Goal: Task Accomplishment & Management: Use online tool/utility

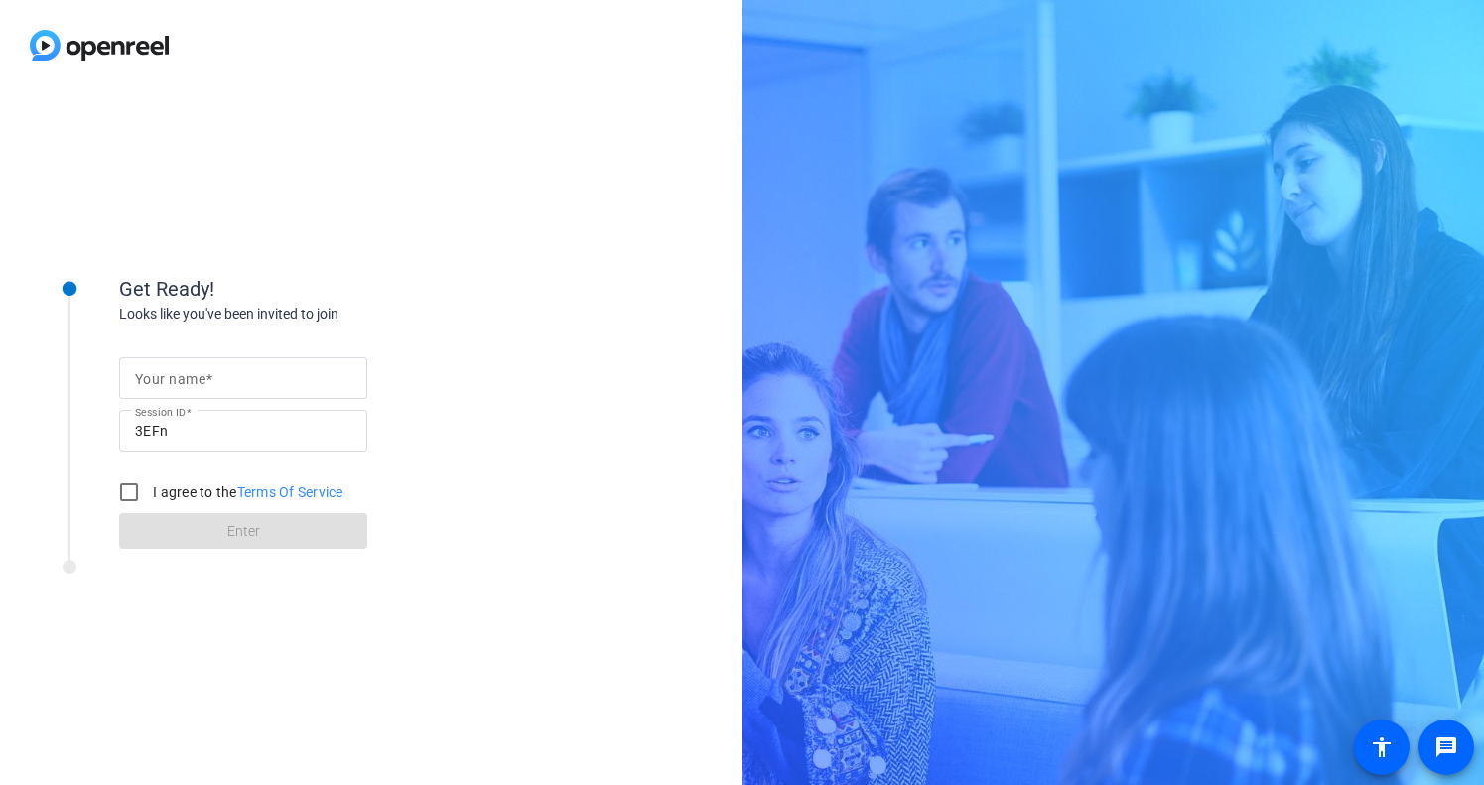
click at [209, 378] on span at bounding box center [208, 379] width 7 height 16
click at [209, 378] on input "Your name" at bounding box center [243, 378] width 216 height 24
type input "[PERSON_NAME]"
click at [467, 330] on div "Your name carrie kissell Session ID 3EFn I agree to the Terms Of Service Enter" at bounding box center [317, 437] width 397 height 225
click at [131, 496] on input "I agree to the Terms Of Service" at bounding box center [129, 492] width 40 height 40
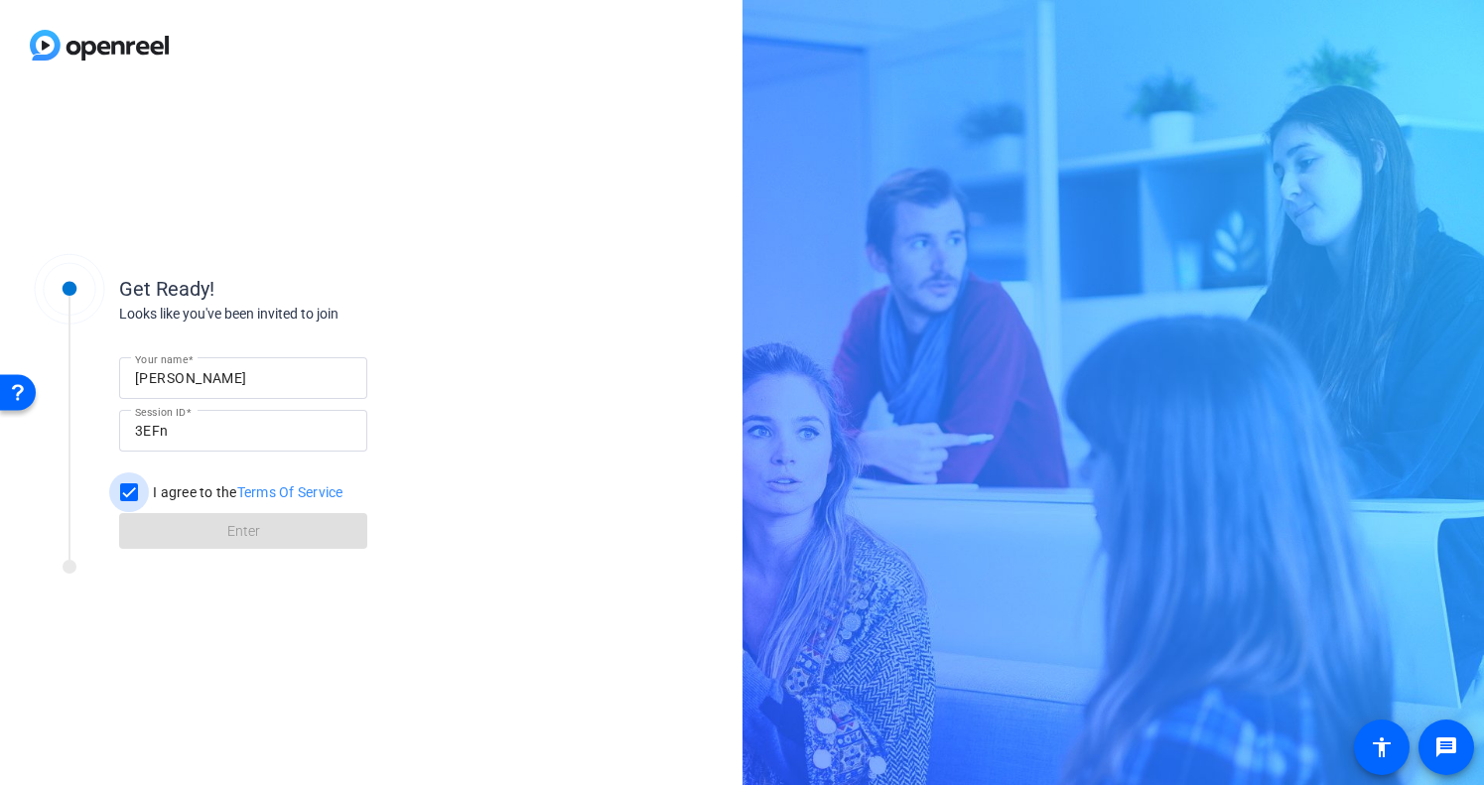
checkbox input "true"
click at [196, 539] on span at bounding box center [243, 531] width 248 height 48
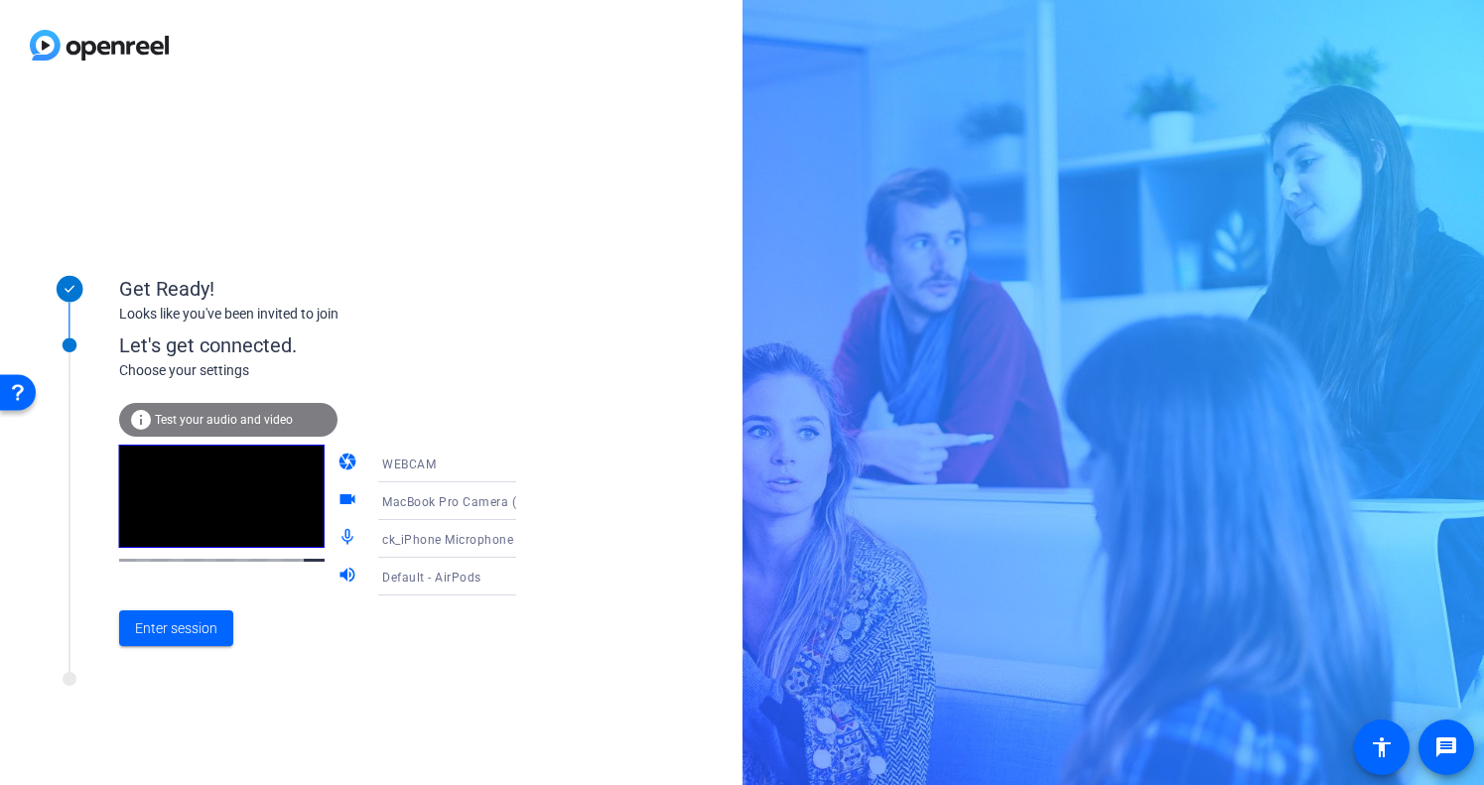
click at [396, 465] on span "WEBCAM" at bounding box center [409, 464] width 54 height 14
click at [392, 470] on div at bounding box center [742, 392] width 1484 height 785
click at [524, 467] on icon at bounding box center [536, 464] width 24 height 24
click at [371, 543] on span "DESKTOP" at bounding box center [382, 542] width 56 height 24
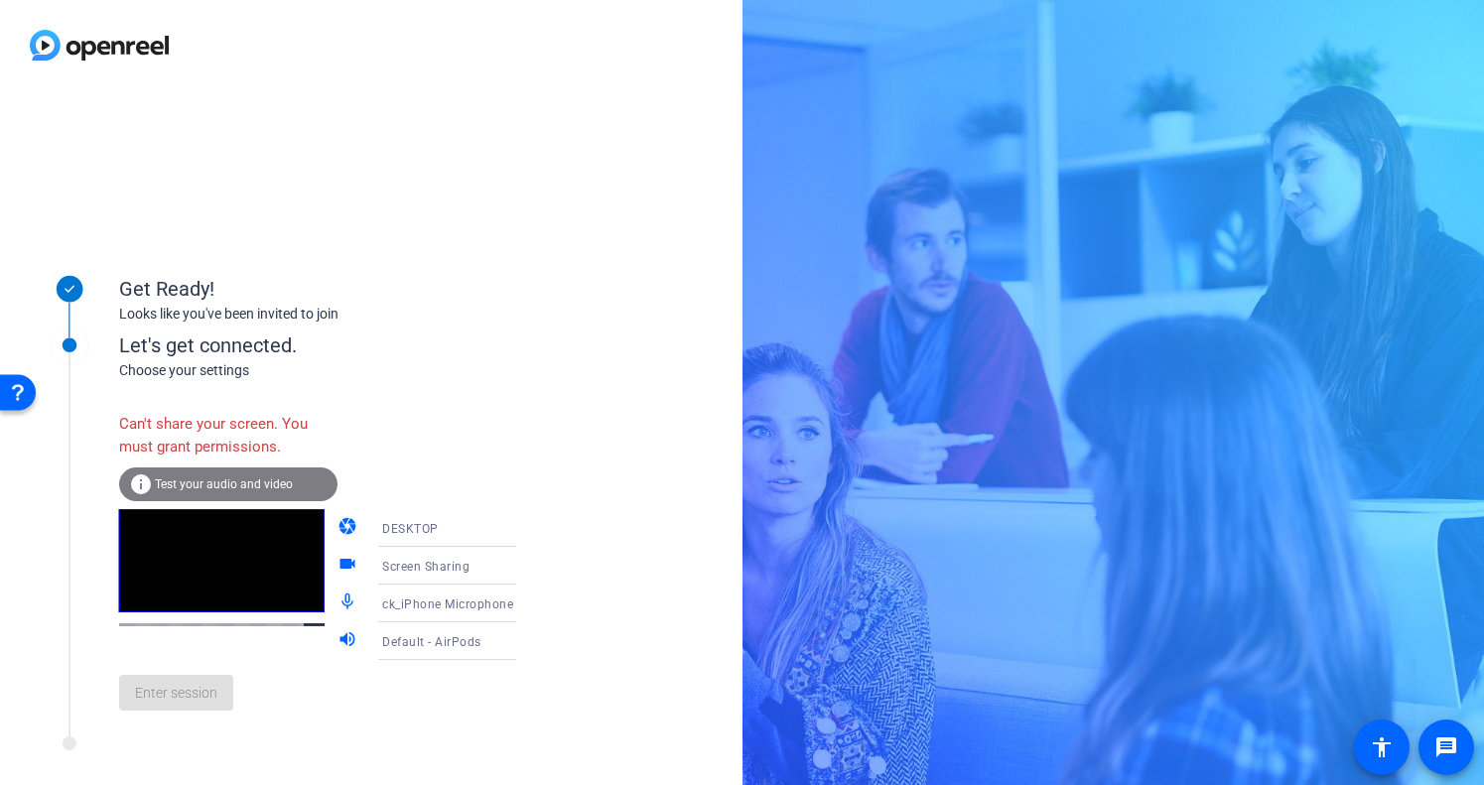
click at [410, 371] on div "Choose your settings" at bounding box center [338, 370] width 438 height 21
click at [382, 519] on div "DESKTOP" at bounding box center [456, 528] width 148 height 25
click at [392, 430] on div at bounding box center [742, 392] width 1484 height 785
click at [388, 578] on div "Screen Sharing" at bounding box center [456, 566] width 148 height 25
click at [399, 448] on div at bounding box center [742, 392] width 1484 height 785
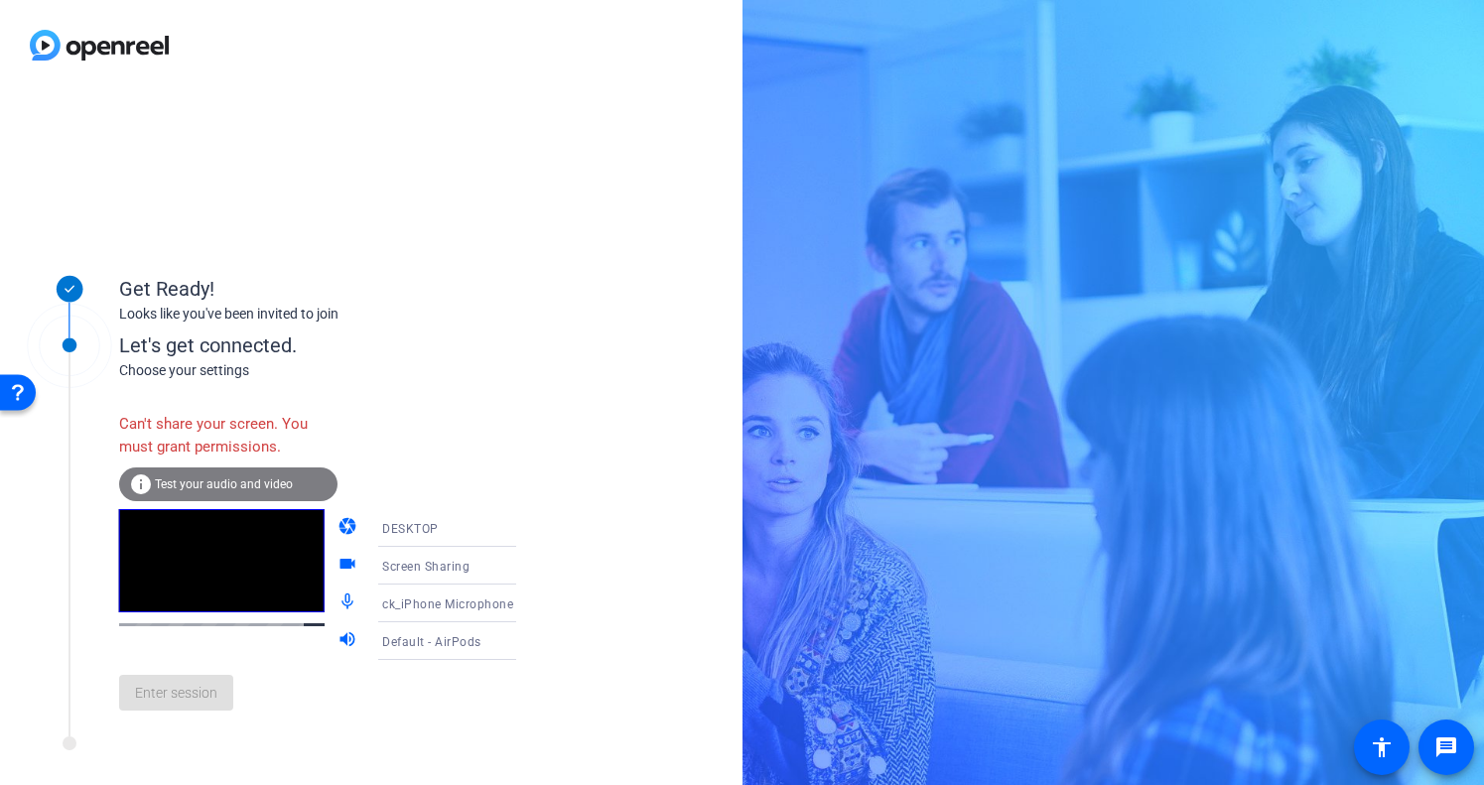
click at [390, 532] on span "DESKTOP" at bounding box center [410, 529] width 57 height 14
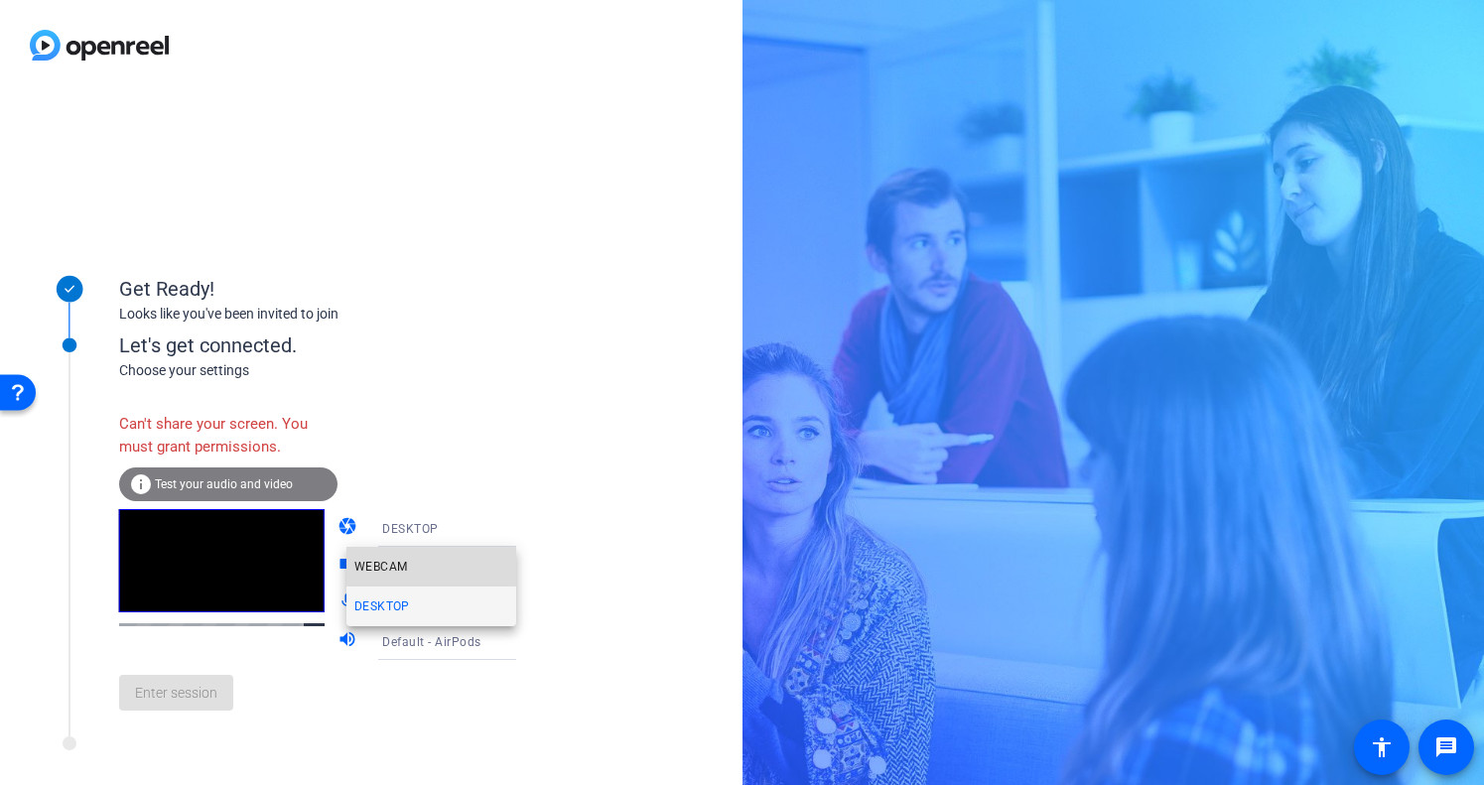
click at [377, 563] on span "WEBCAM" at bounding box center [380, 567] width 53 height 24
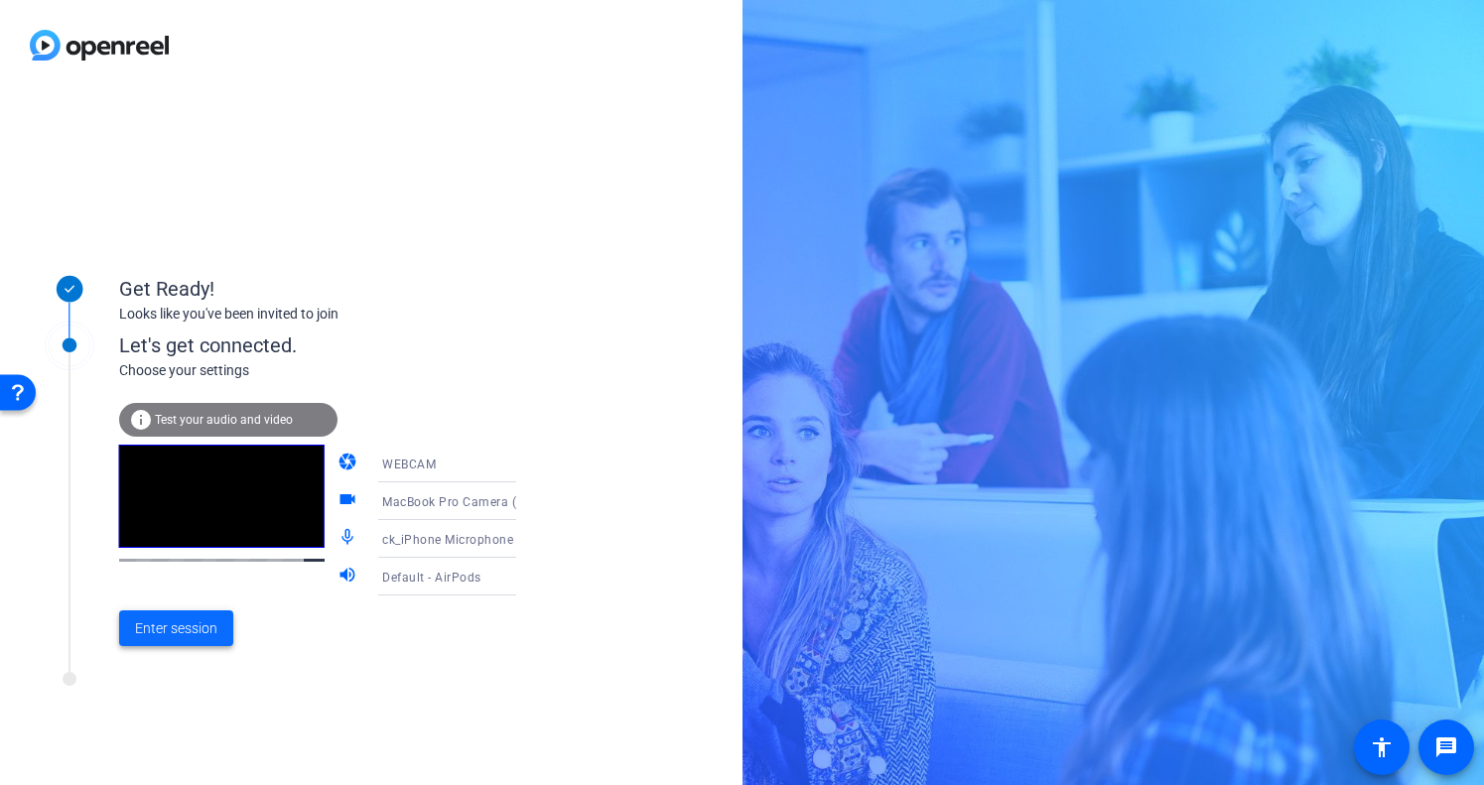
click at [182, 633] on span "Enter session" at bounding box center [176, 628] width 82 height 21
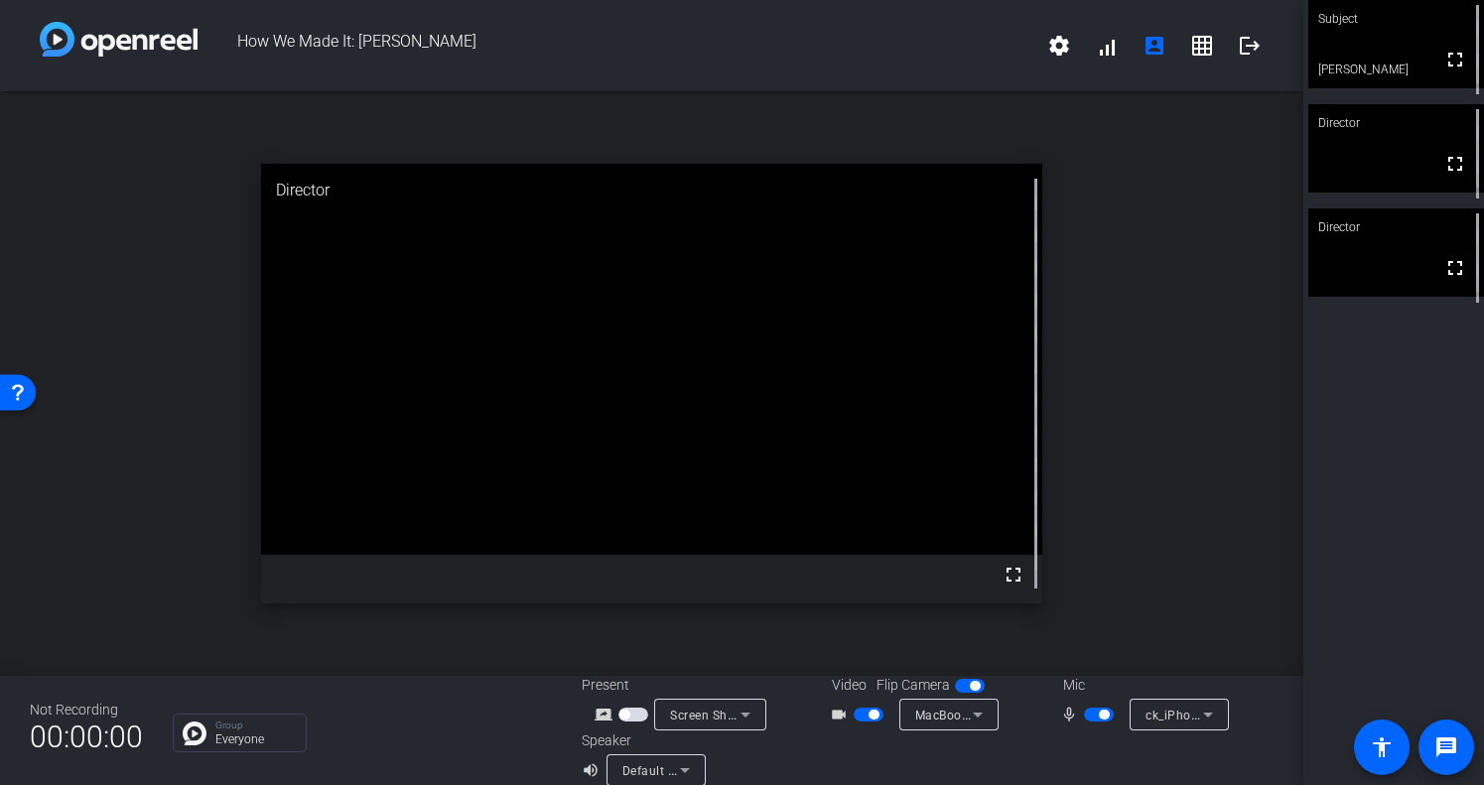
scroll to position [23, 0]
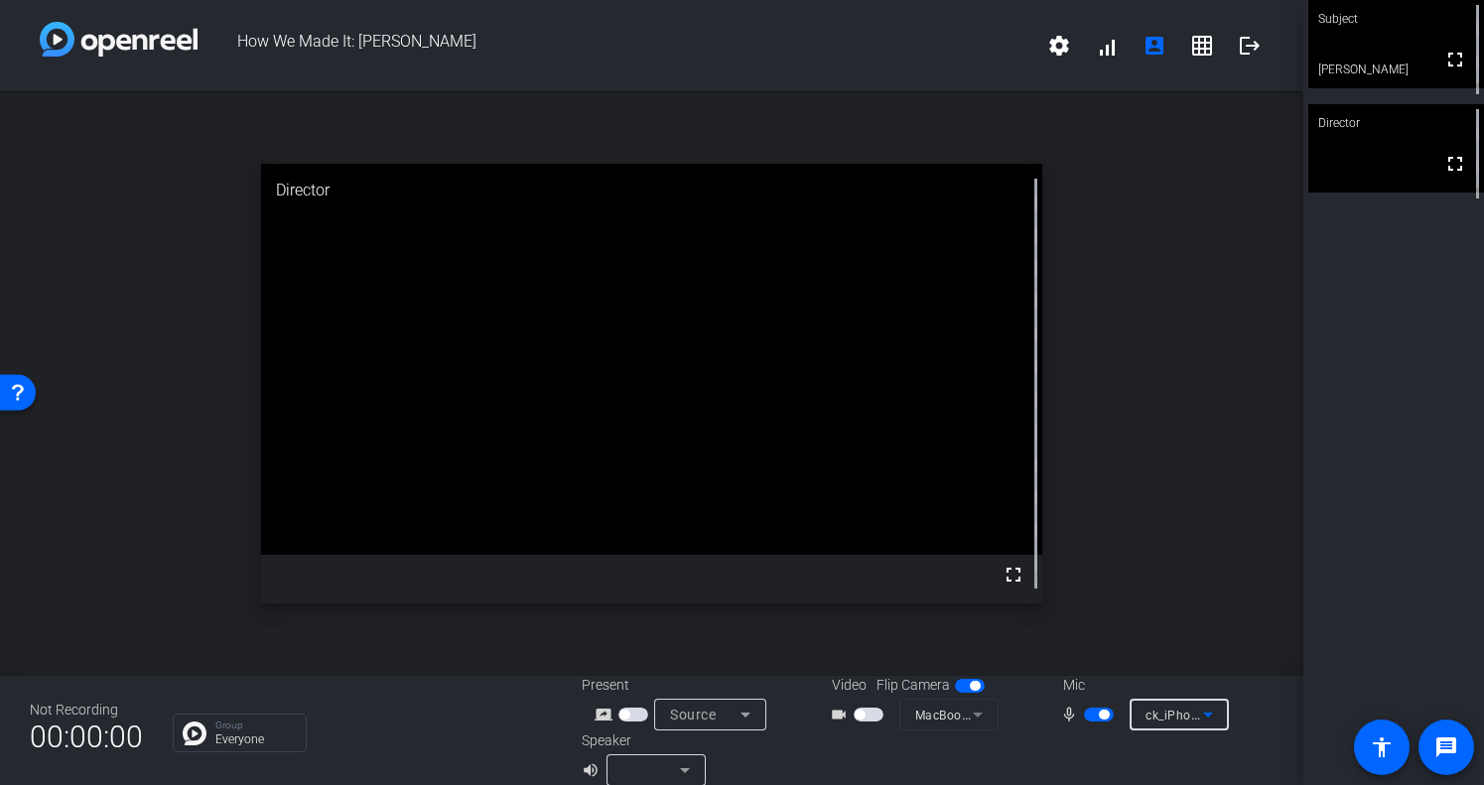
click at [1184, 711] on span "ck_iPhone Microphone" at bounding box center [1210, 715] width 131 height 16
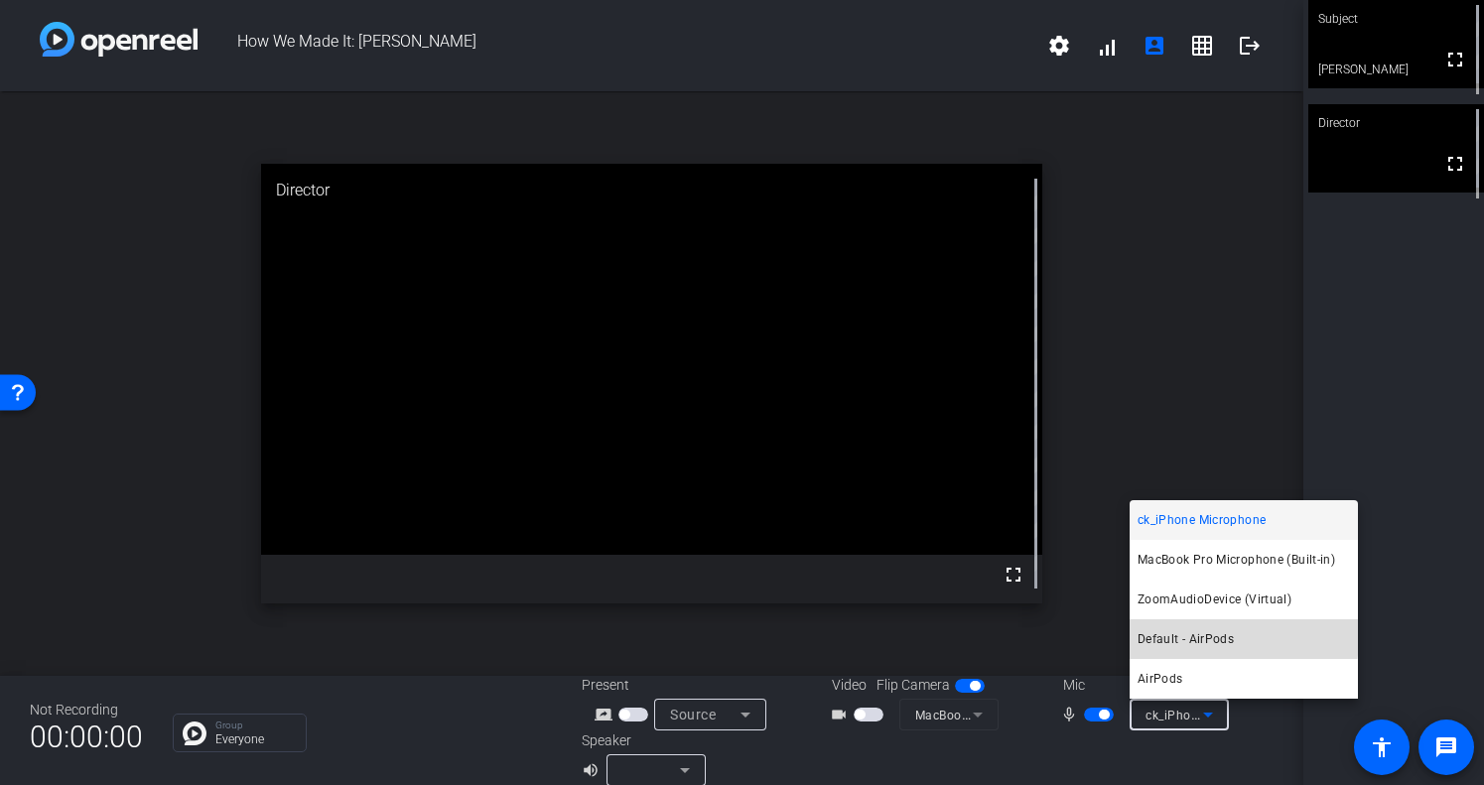
click at [1188, 637] on span "Default - AirPods" at bounding box center [1185, 639] width 96 height 24
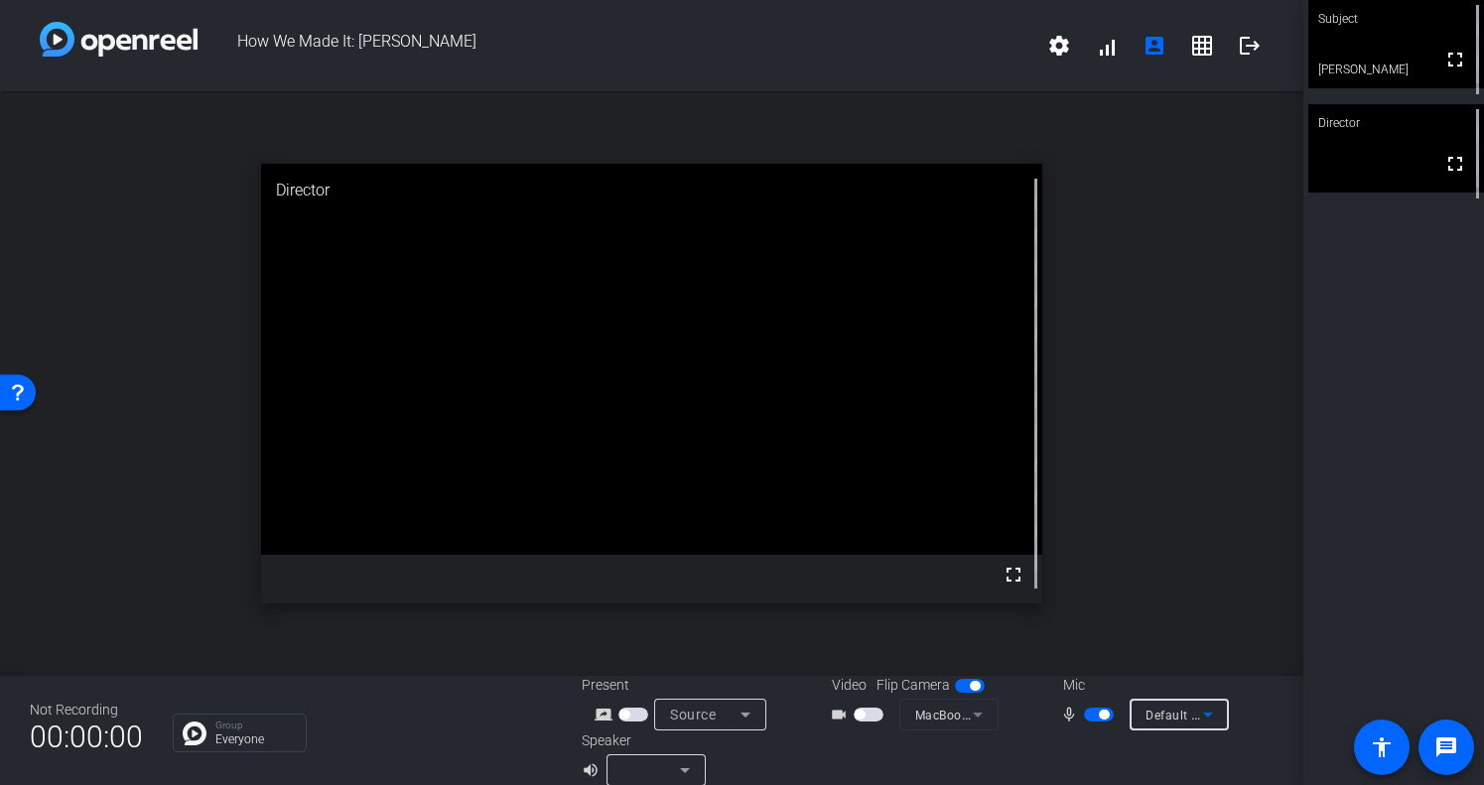
scroll to position [23, 0]
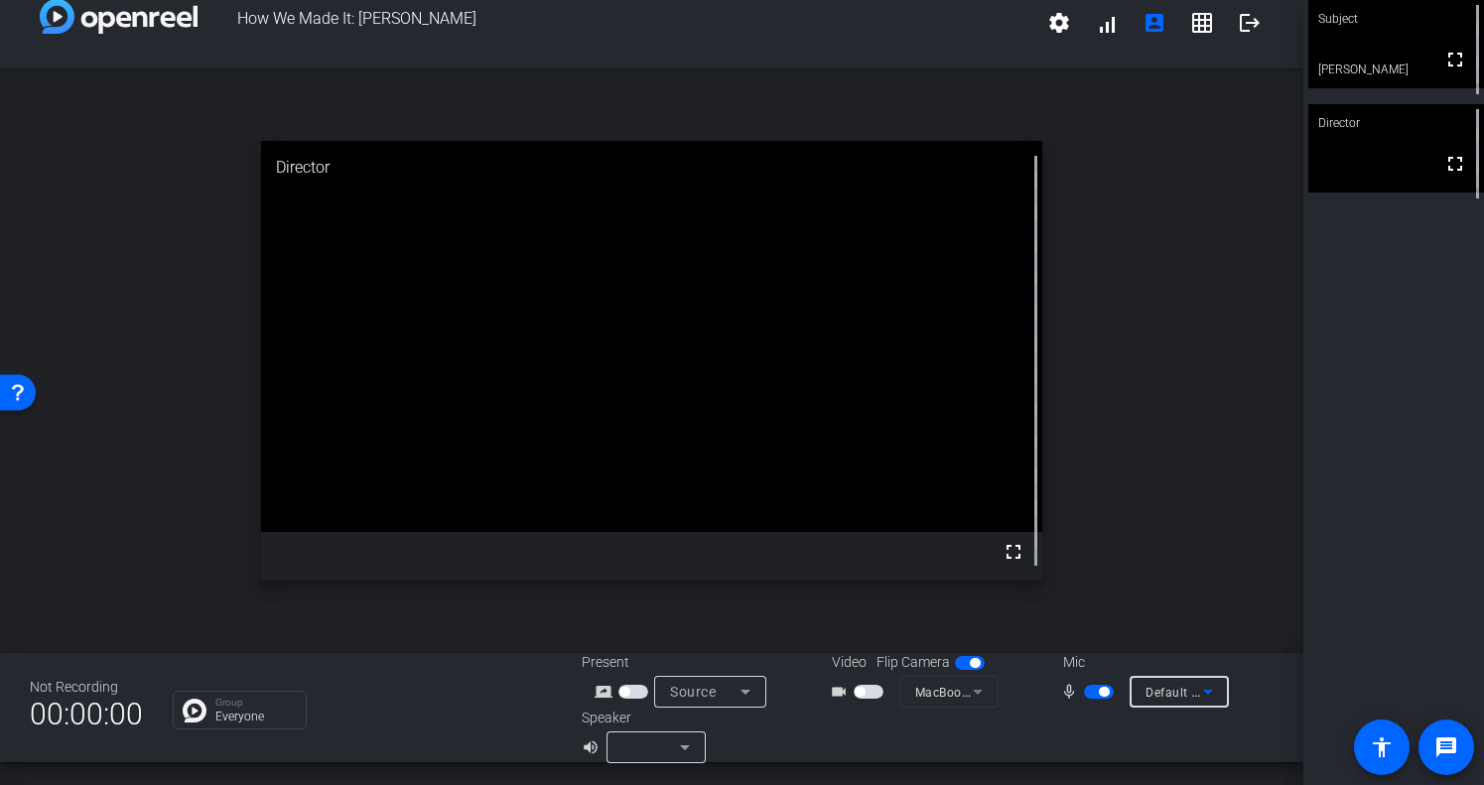
click at [1104, 695] on span "button" at bounding box center [1104, 692] width 10 height 10
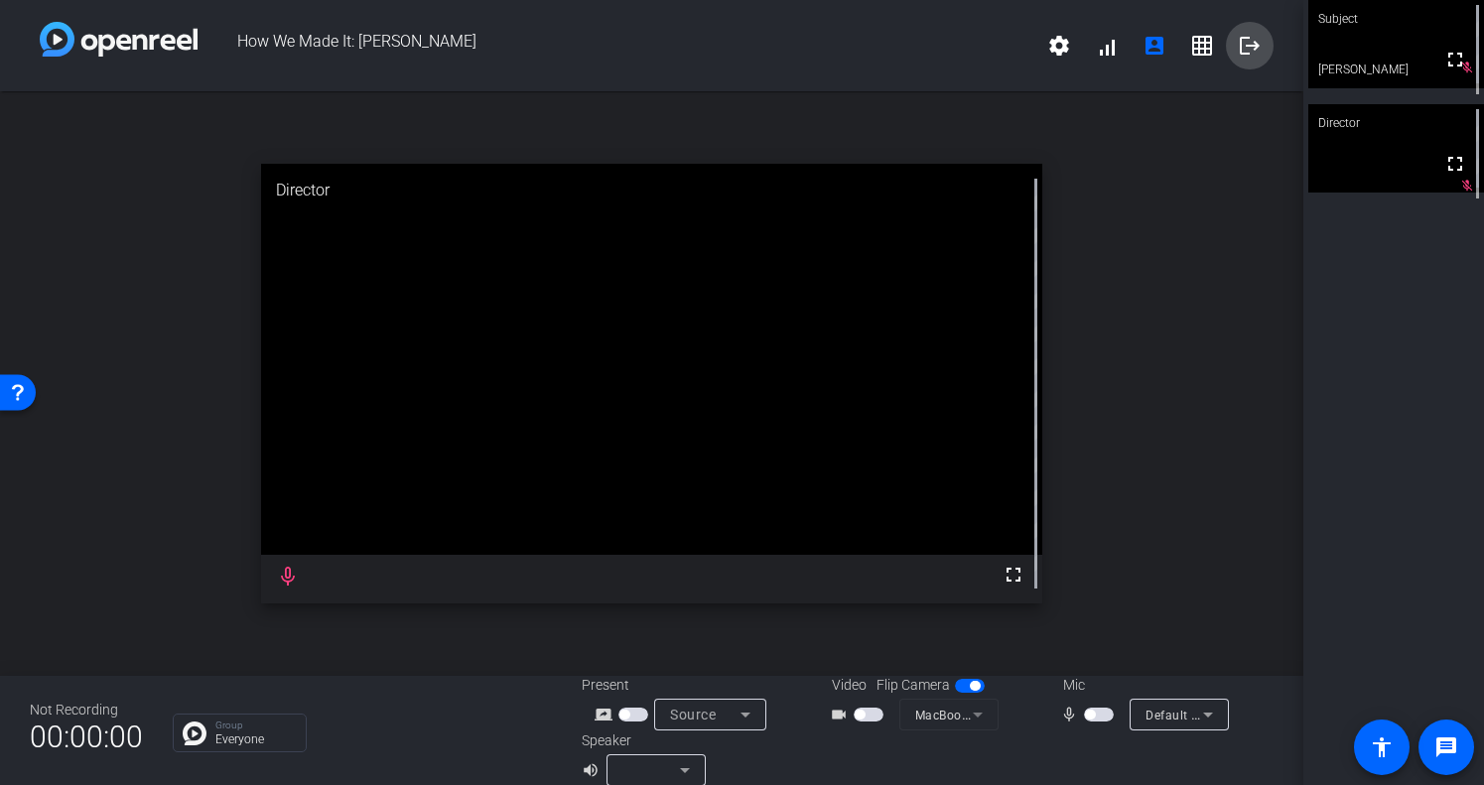
click at [1250, 44] on mat-icon "logout" at bounding box center [1249, 46] width 24 height 24
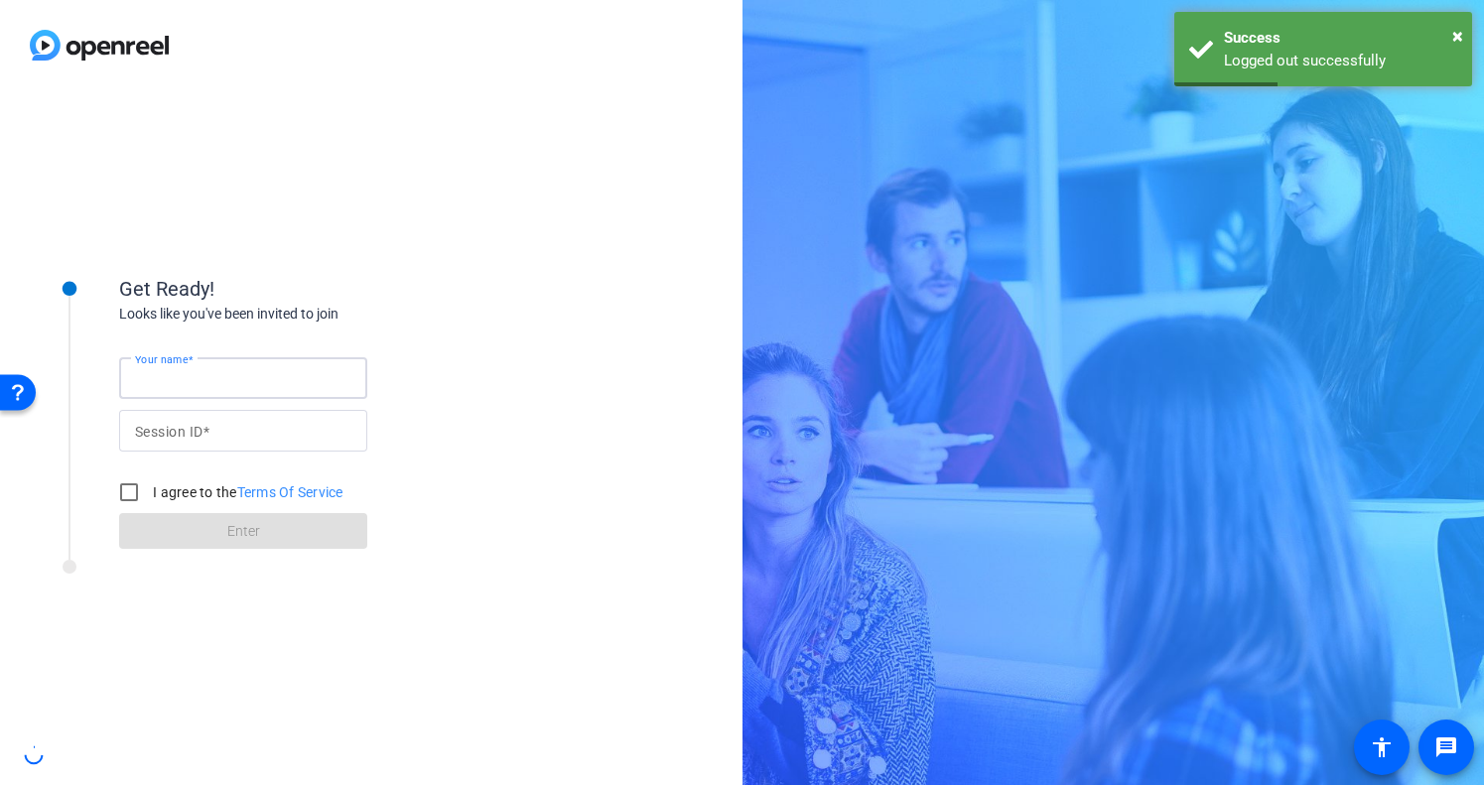
click at [252, 372] on input "Your name" at bounding box center [243, 378] width 216 height 24
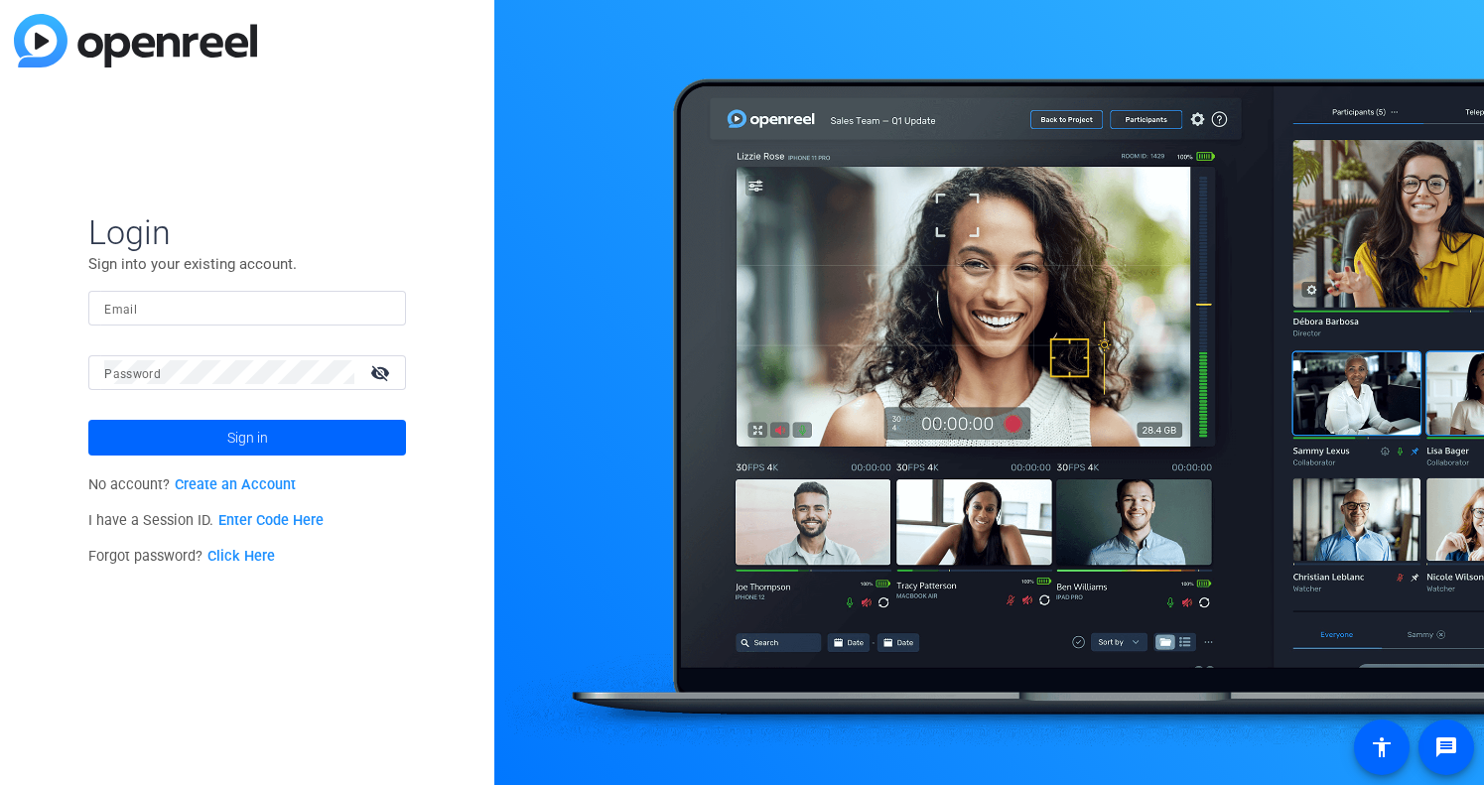
click at [161, 316] on input "Email" at bounding box center [247, 308] width 286 height 24
type input "carrie.kissell@airbnb.com"
click at [184, 432] on span at bounding box center [247, 438] width 318 height 48
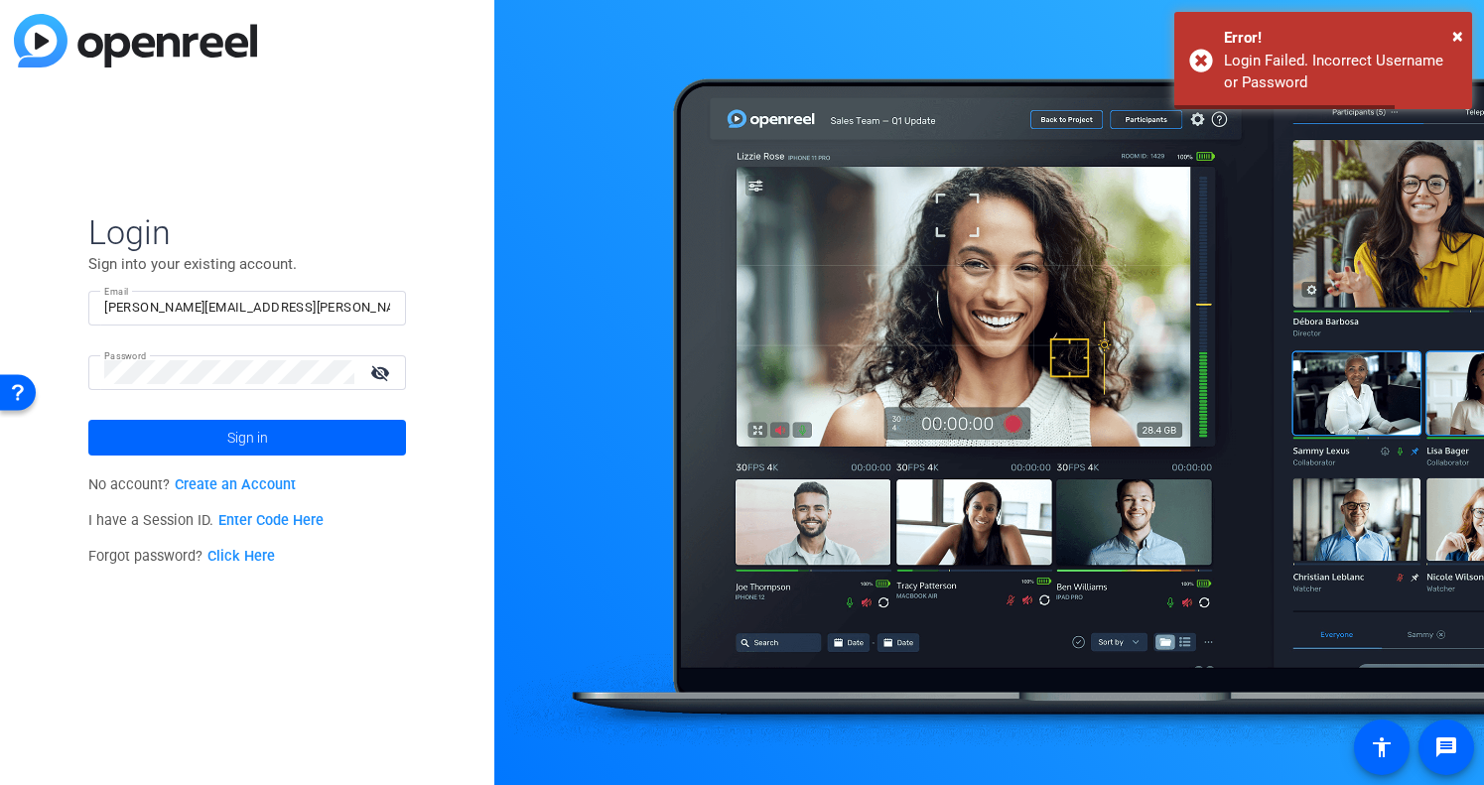
click at [193, 395] on mat-form-field "Password visibility_off" at bounding box center [247, 387] width 318 height 65
click at [88, 420] on button "Sign in" at bounding box center [247, 438] width 318 height 36
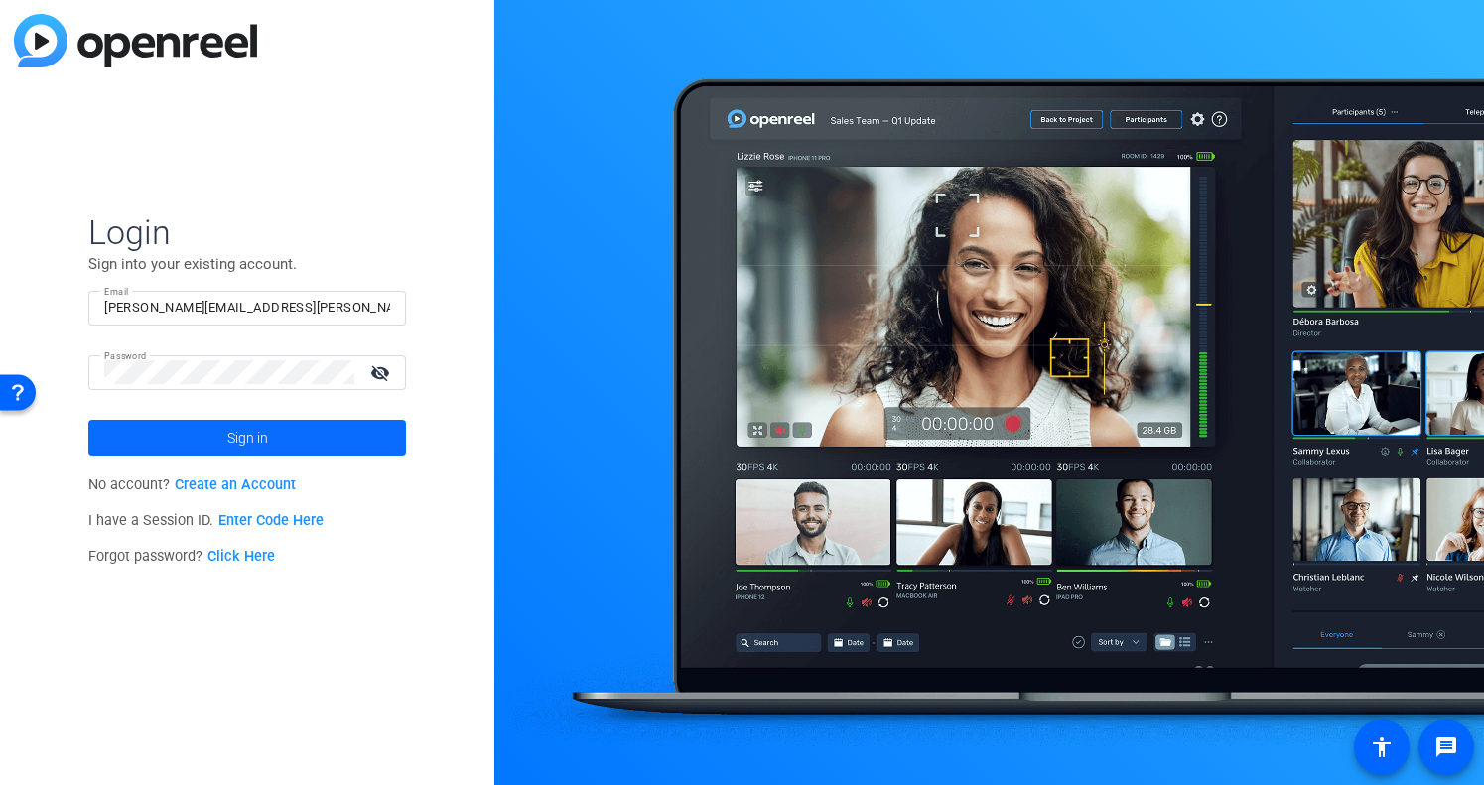
click at [225, 427] on span at bounding box center [247, 438] width 318 height 48
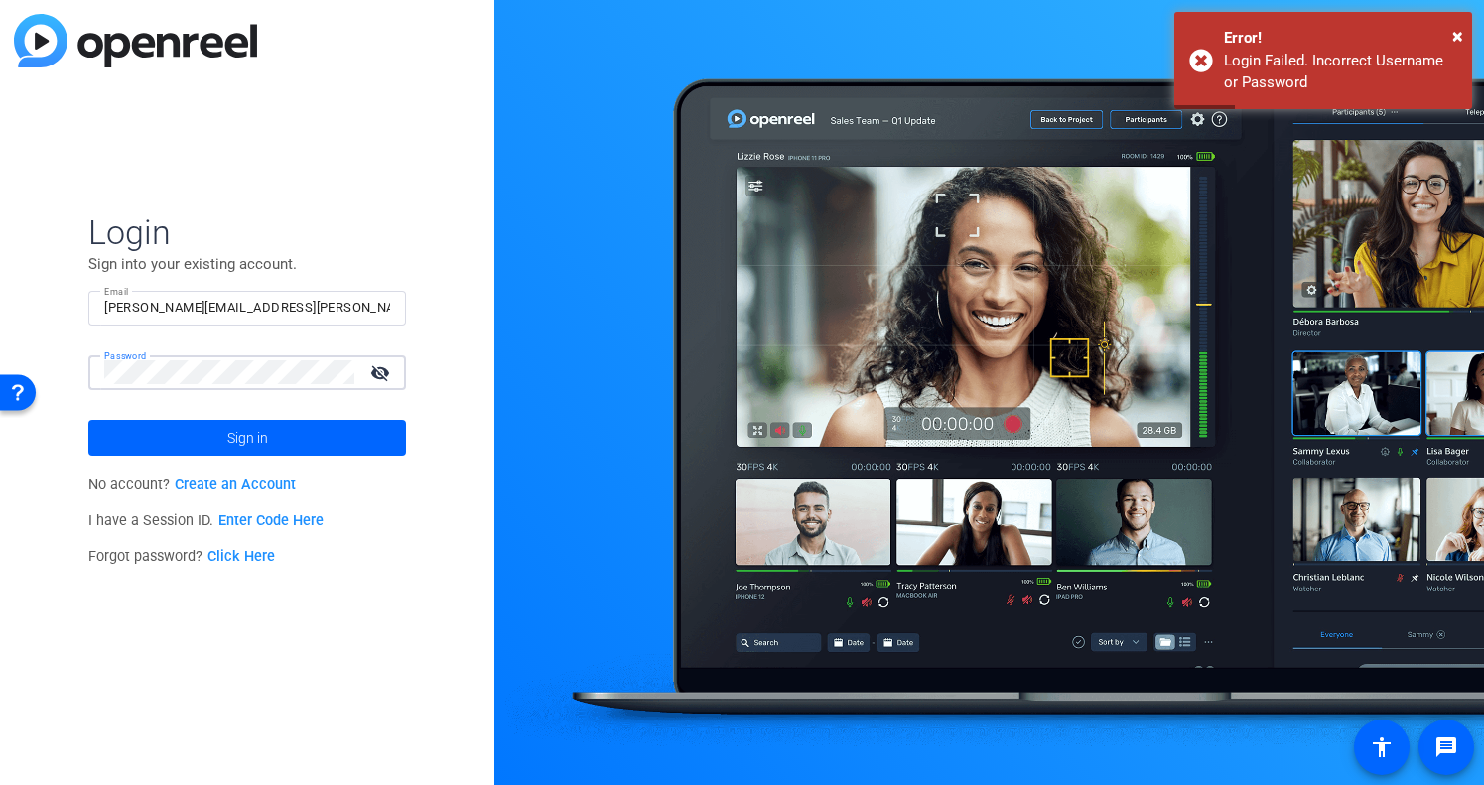
click at [88, 420] on button "Sign in" at bounding box center [247, 438] width 318 height 36
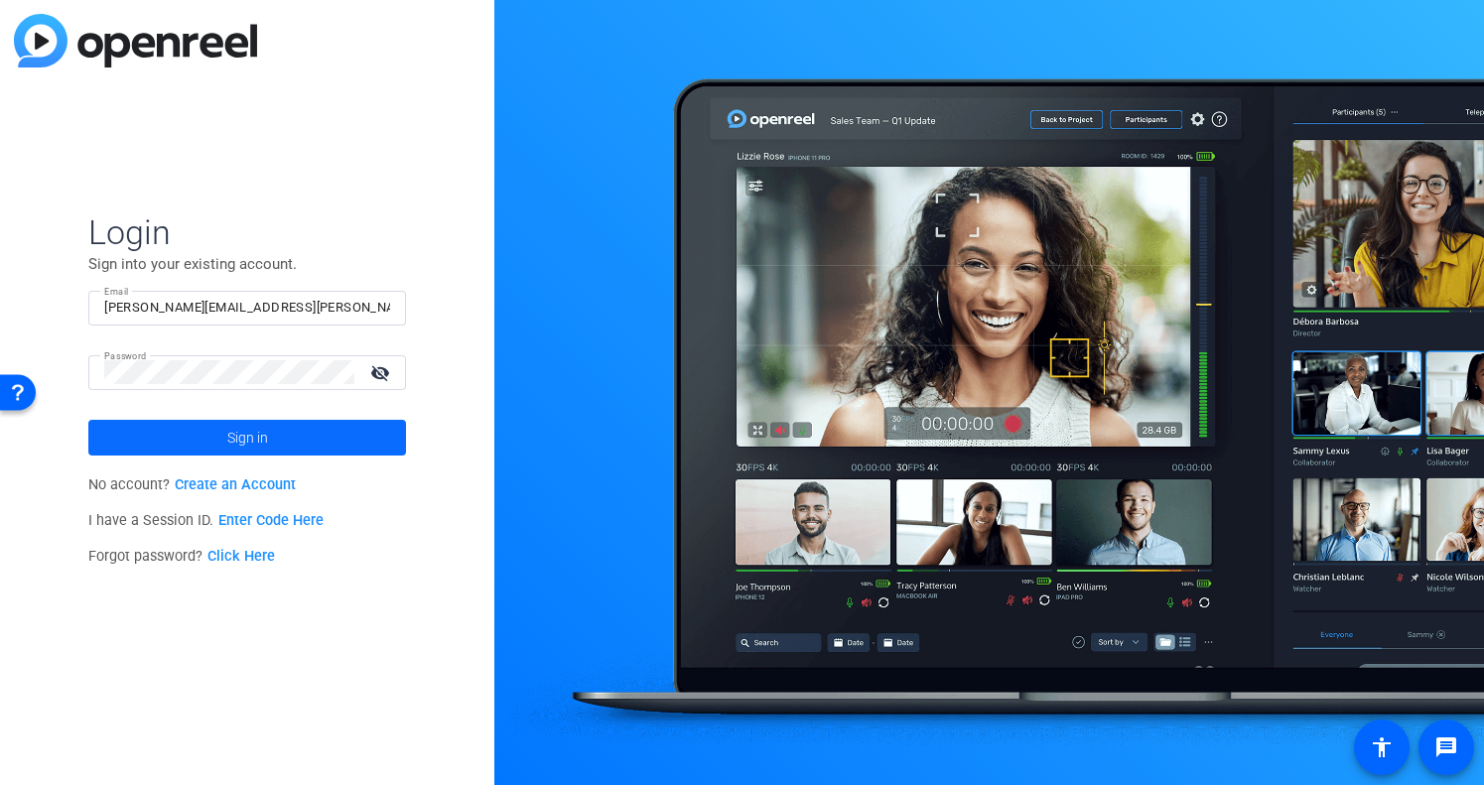
click at [255, 433] on span "Sign in" at bounding box center [247, 438] width 41 height 50
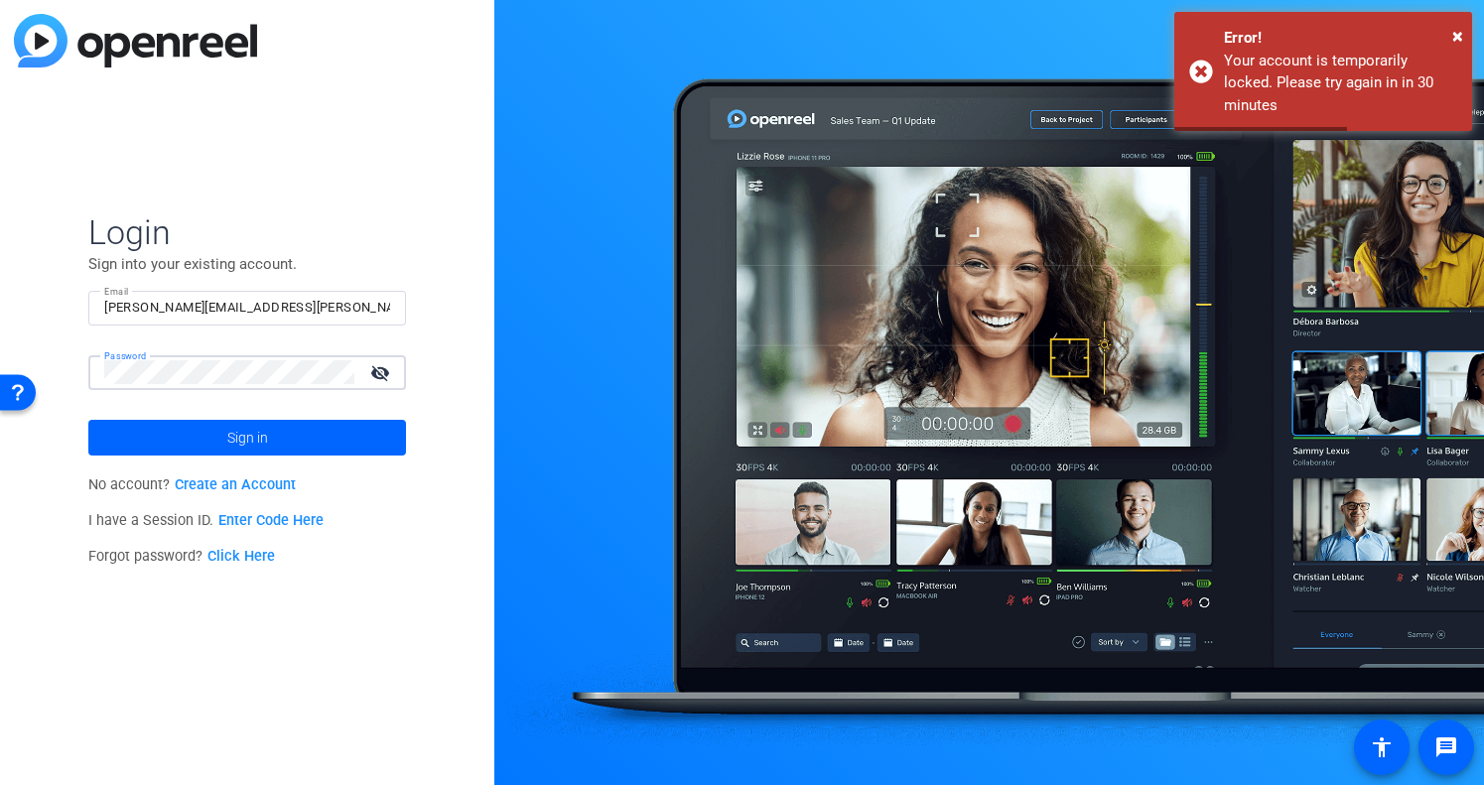
click at [382, 377] on mat-icon "visibility_off" at bounding box center [382, 372] width 48 height 29
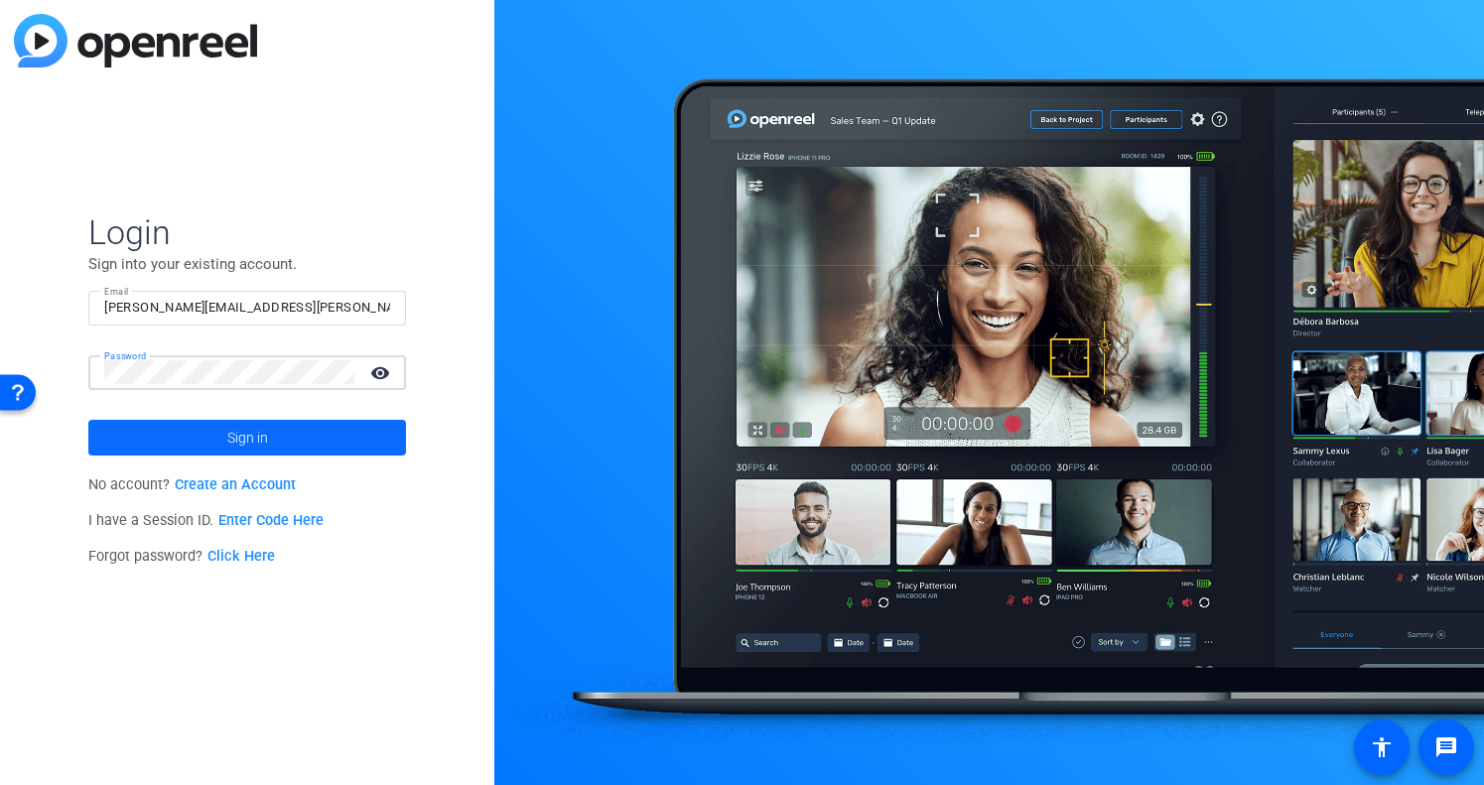
click at [279, 432] on span at bounding box center [247, 438] width 318 height 48
click at [248, 308] on input "Email" at bounding box center [247, 308] width 286 height 24
click at [360, 174] on div "Login Sign into your existing account. Email Password visibility_off Sign in No…" at bounding box center [247, 392] width 494 height 785
click at [246, 571] on div "Forgot password? Click Here" at bounding box center [247, 557] width 318 height 36
click at [248, 551] on link "Click Here" at bounding box center [240, 556] width 67 height 17
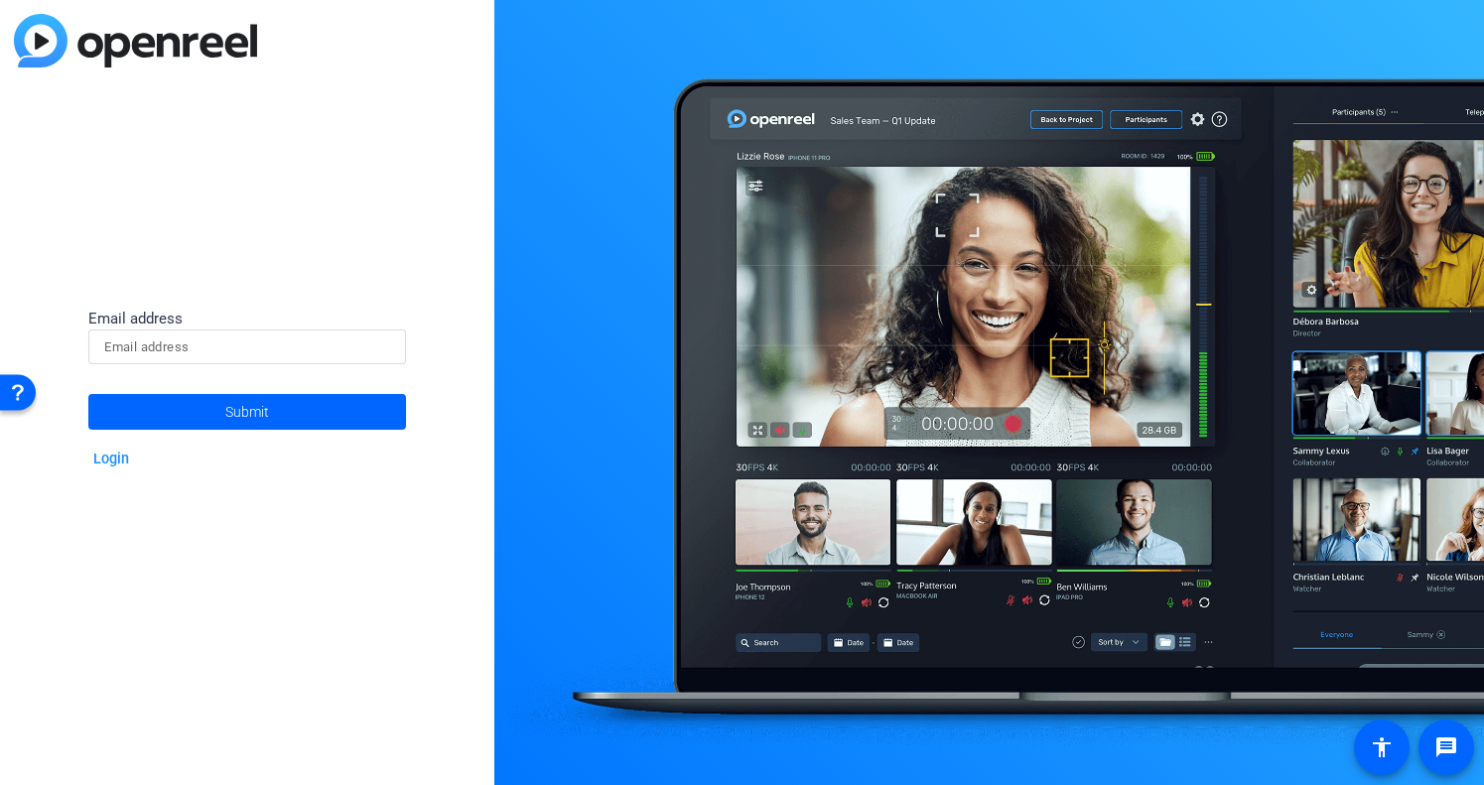
click at [203, 348] on input at bounding box center [247, 347] width 286 height 24
type input "[PERSON_NAME][EMAIL_ADDRESS][PERSON_NAME][DOMAIN_NAME]"
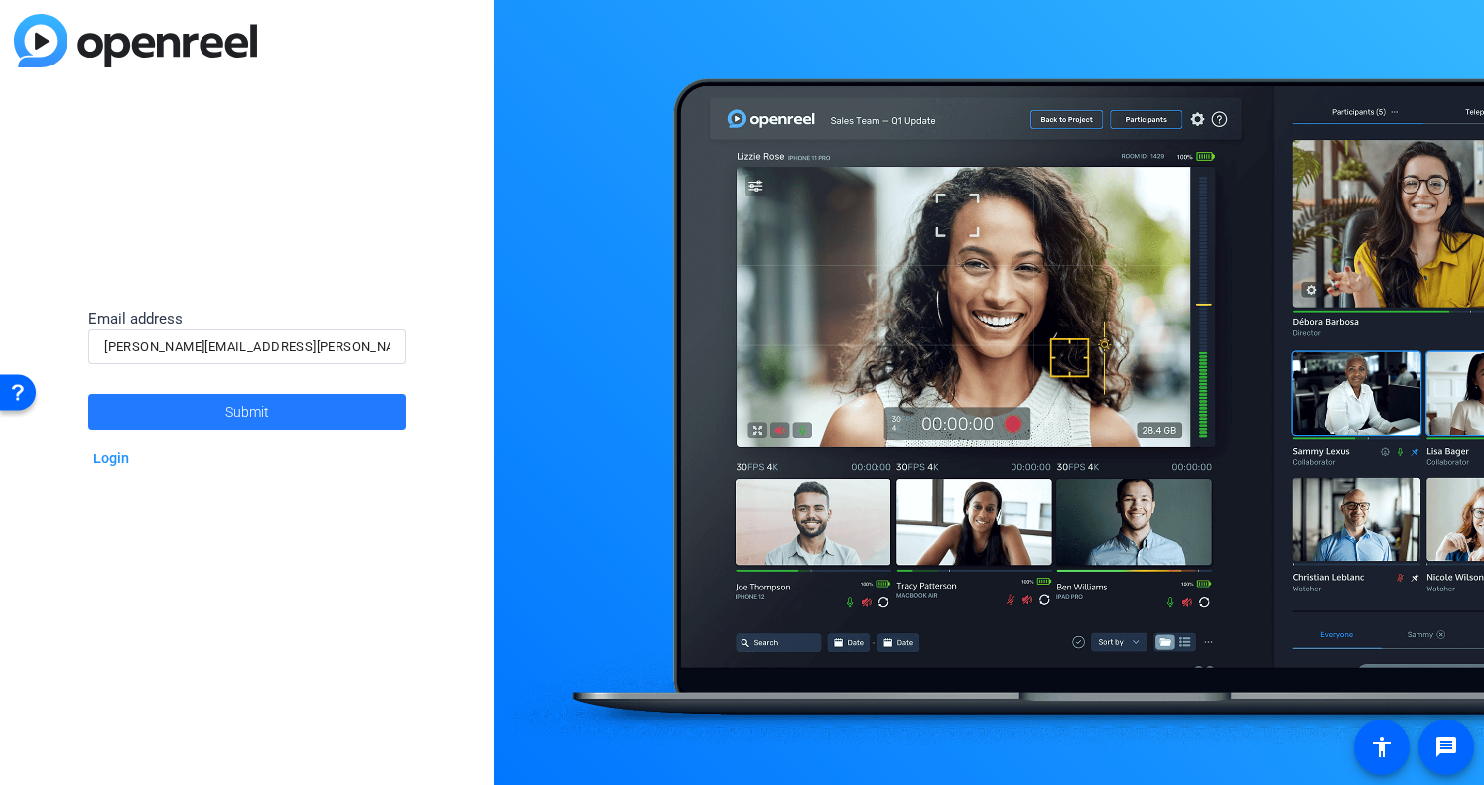
click at [184, 422] on span at bounding box center [247, 412] width 318 height 48
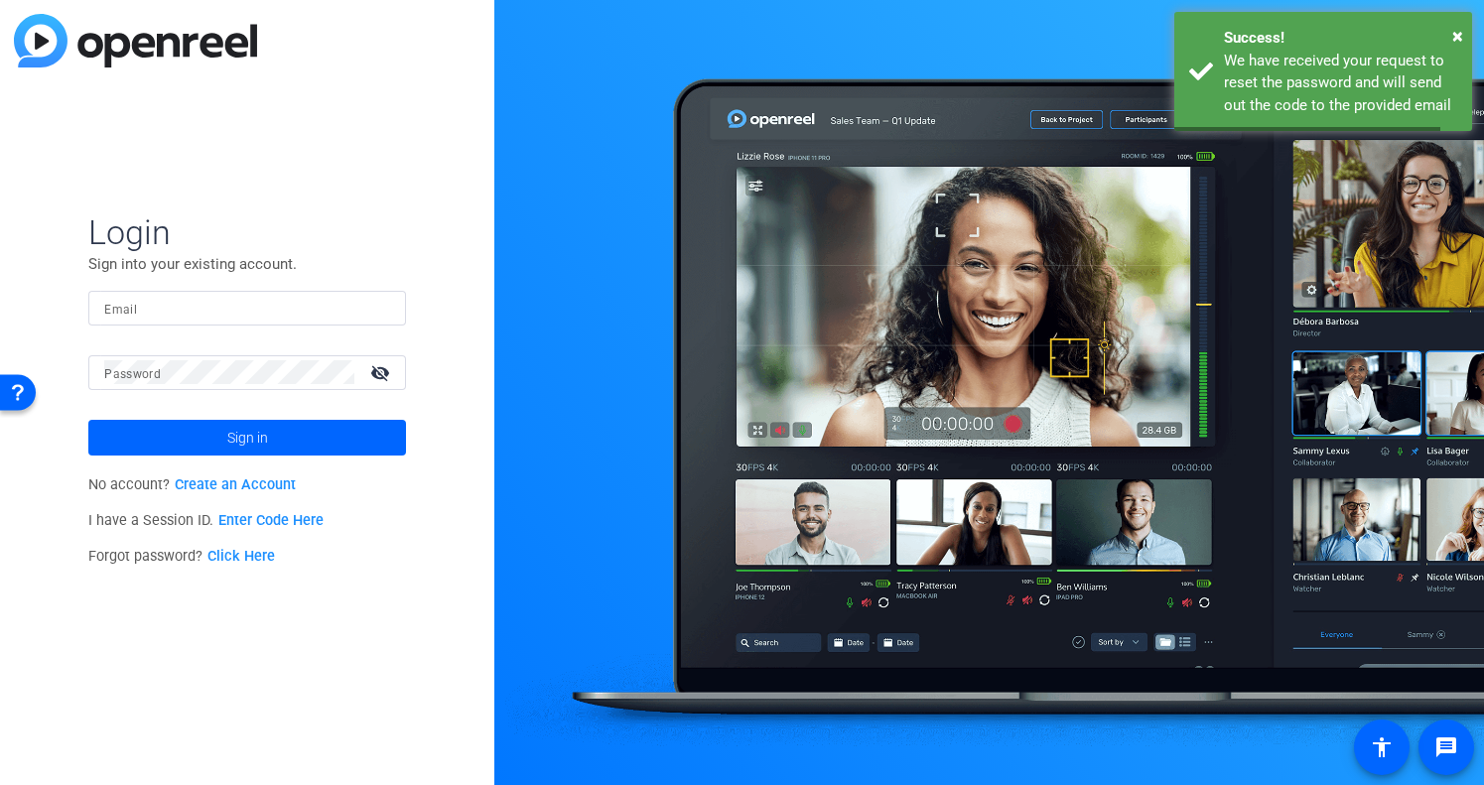
click at [184, 422] on span at bounding box center [247, 438] width 318 height 48
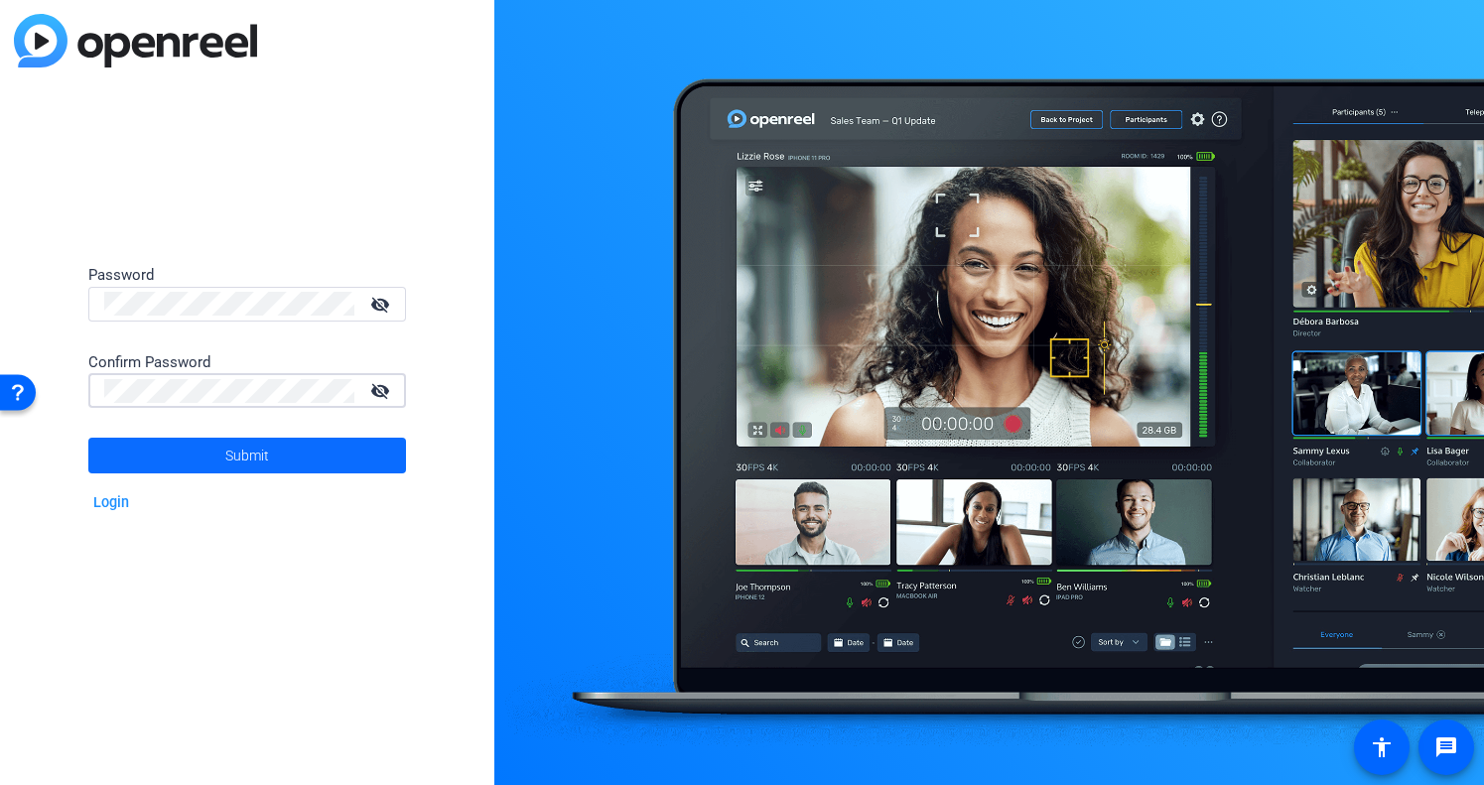
click at [127, 450] on span at bounding box center [247, 456] width 318 height 48
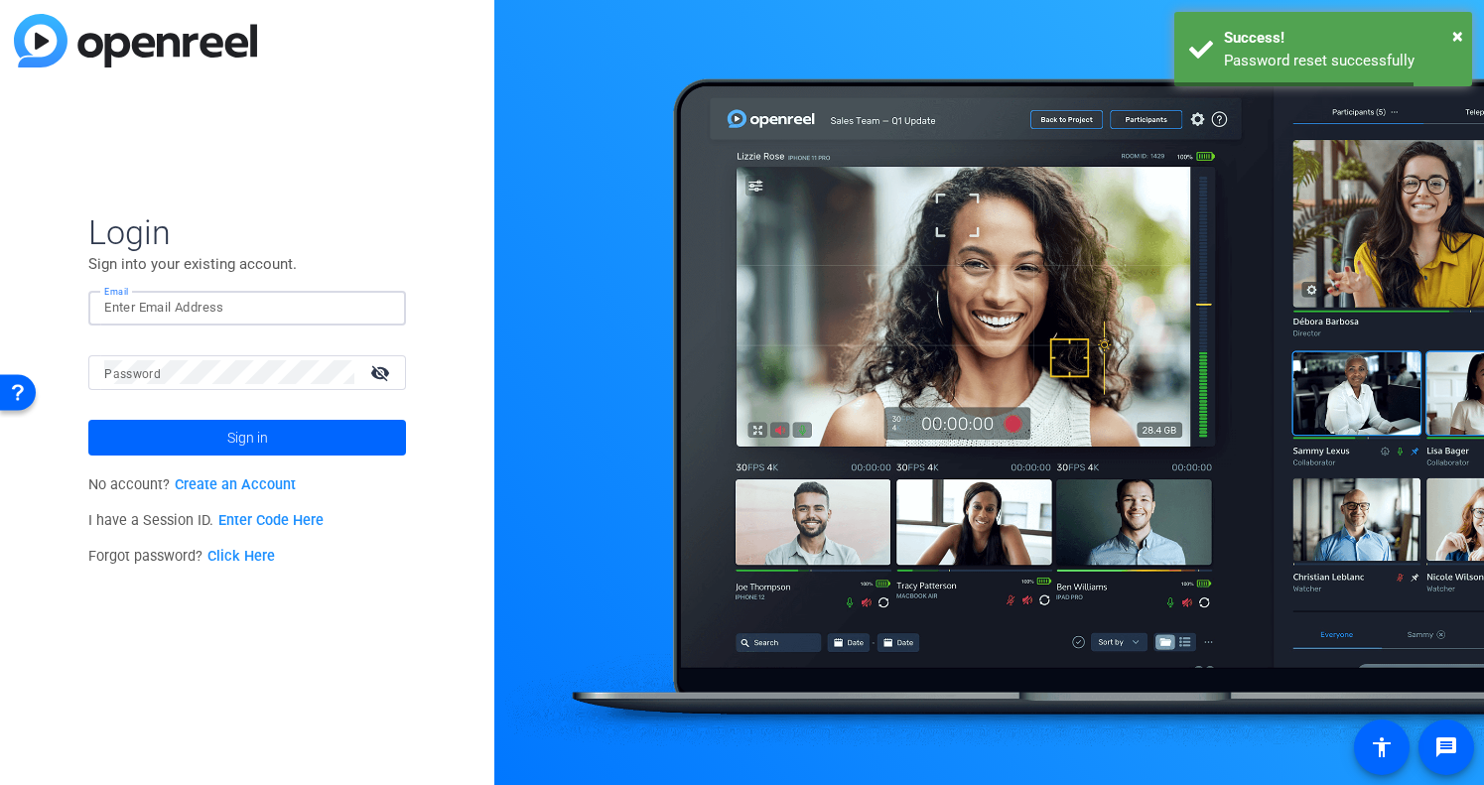
click at [142, 318] on input "Email" at bounding box center [247, 308] width 286 height 24
type input "[PERSON_NAME][EMAIL_ADDRESS][PERSON_NAME][DOMAIN_NAME]"
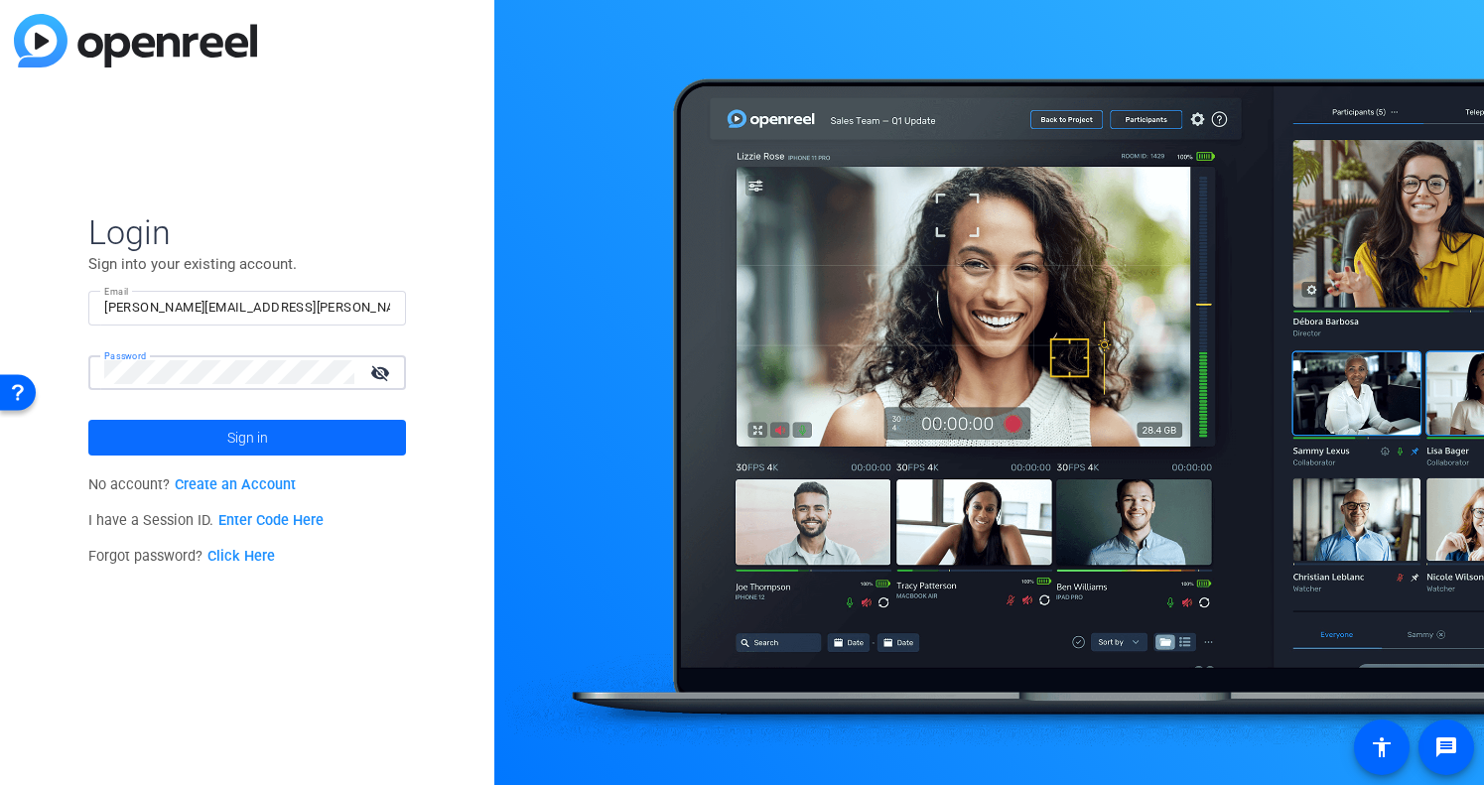
click at [184, 428] on span at bounding box center [247, 438] width 318 height 48
click at [245, 522] on link "Enter Code Here" at bounding box center [270, 520] width 105 height 17
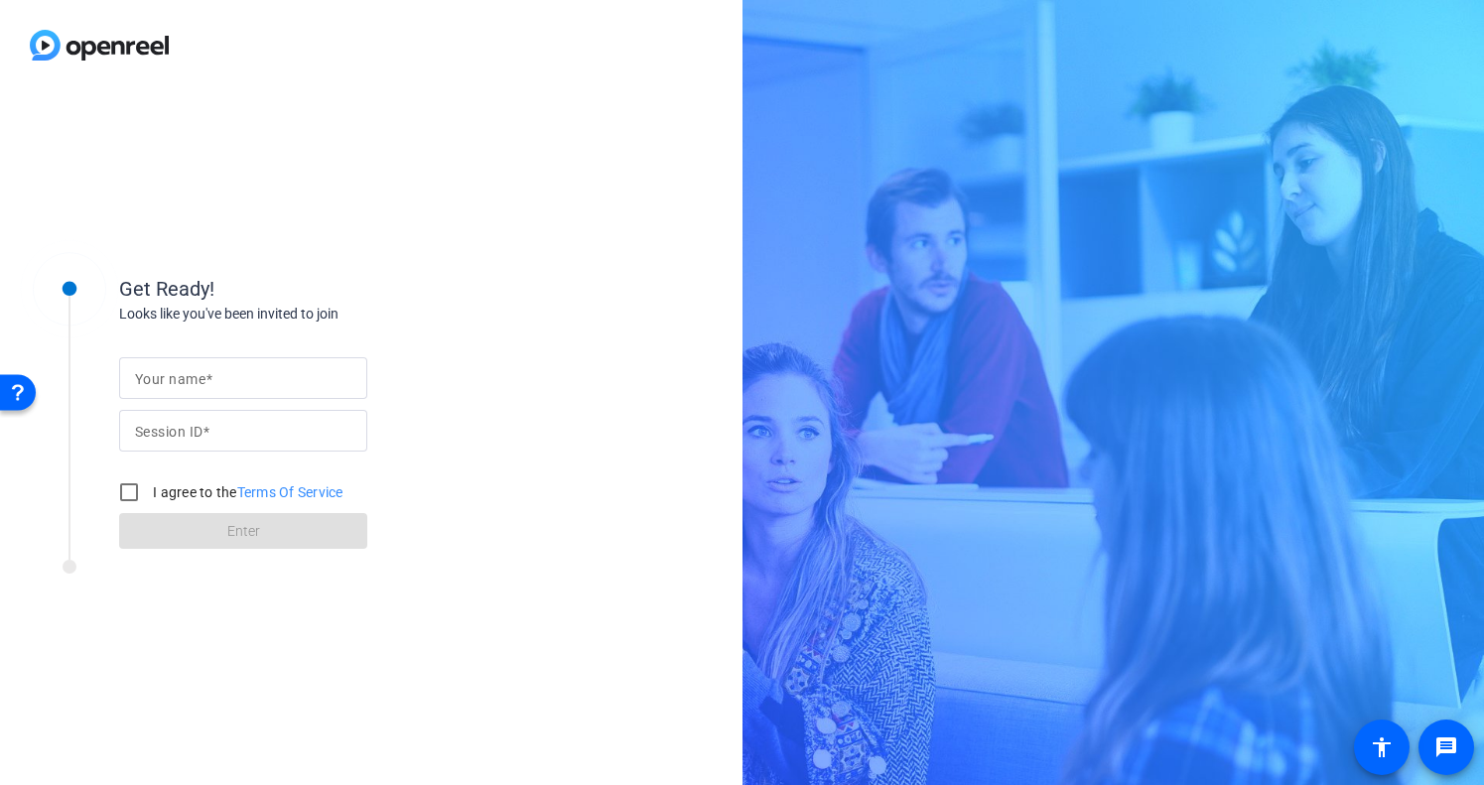
click at [195, 381] on mat-label "Your name" at bounding box center [170, 379] width 70 height 16
click at [195, 381] on input "Your name" at bounding box center [243, 378] width 216 height 24
type input "[PERSON_NAME]"
click at [311, 248] on div "Get Ready! Looks like you've been invited to join Your name carrie Session ID I…" at bounding box center [317, 394] width 397 height 311
click at [269, 422] on input "Session ID" at bounding box center [243, 431] width 216 height 24
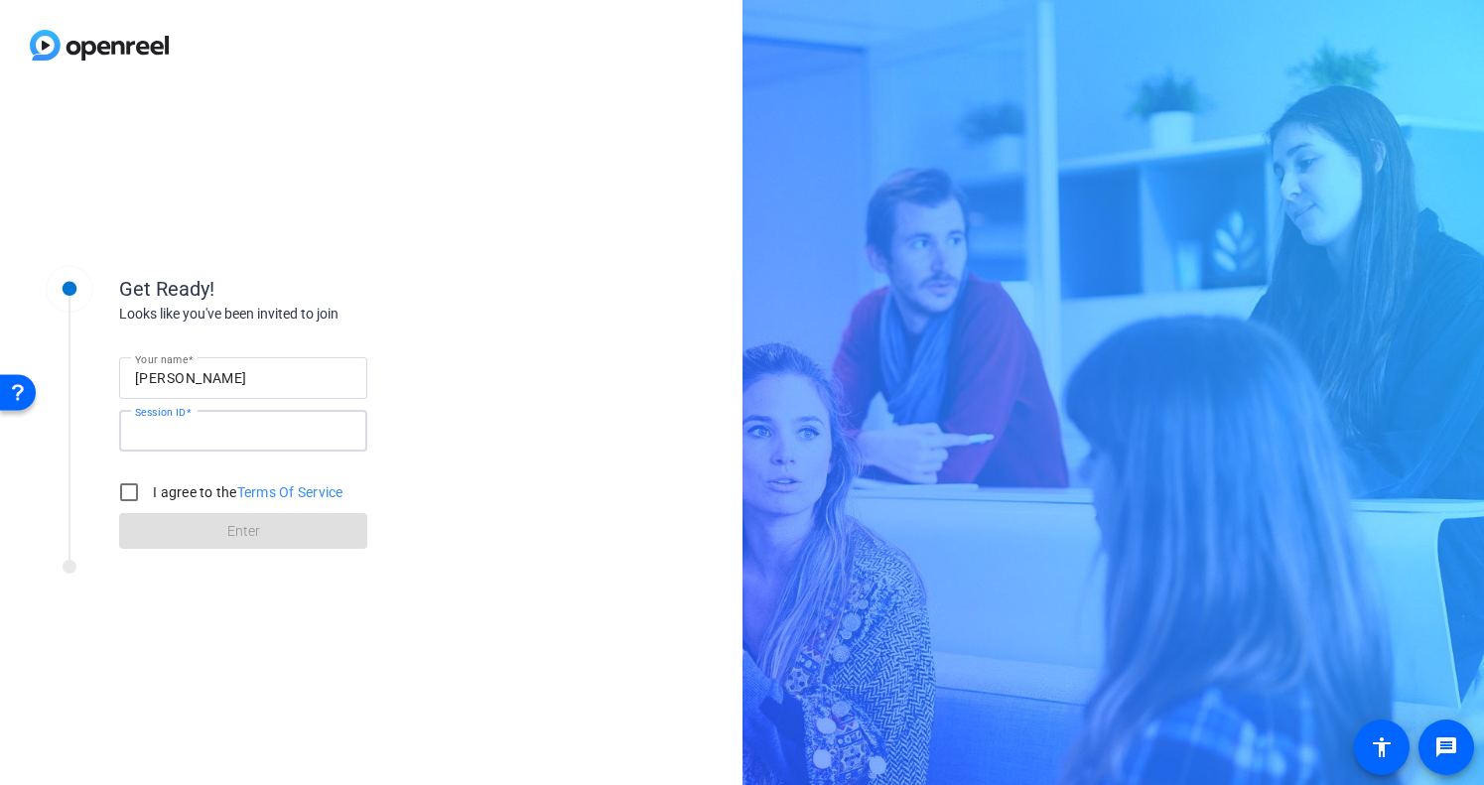
paste input "3EFn"
type input "3EFn"
click at [121, 503] on input "I agree to the Terms Of Service" at bounding box center [129, 492] width 40 height 40
checkbox input "true"
click at [209, 542] on span at bounding box center [243, 531] width 248 height 48
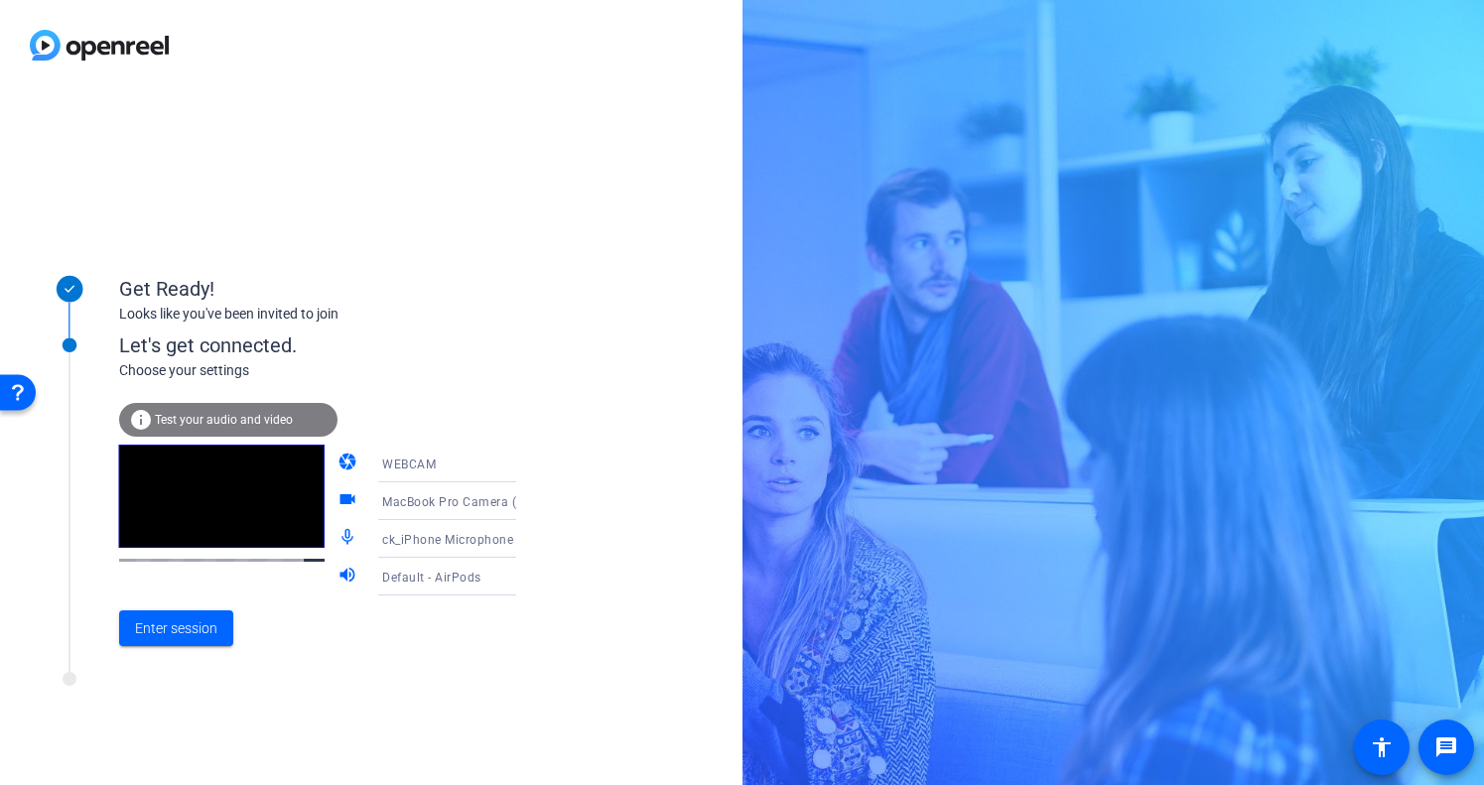
click at [397, 537] on span "ck_iPhone Microphone" at bounding box center [447, 540] width 131 height 14
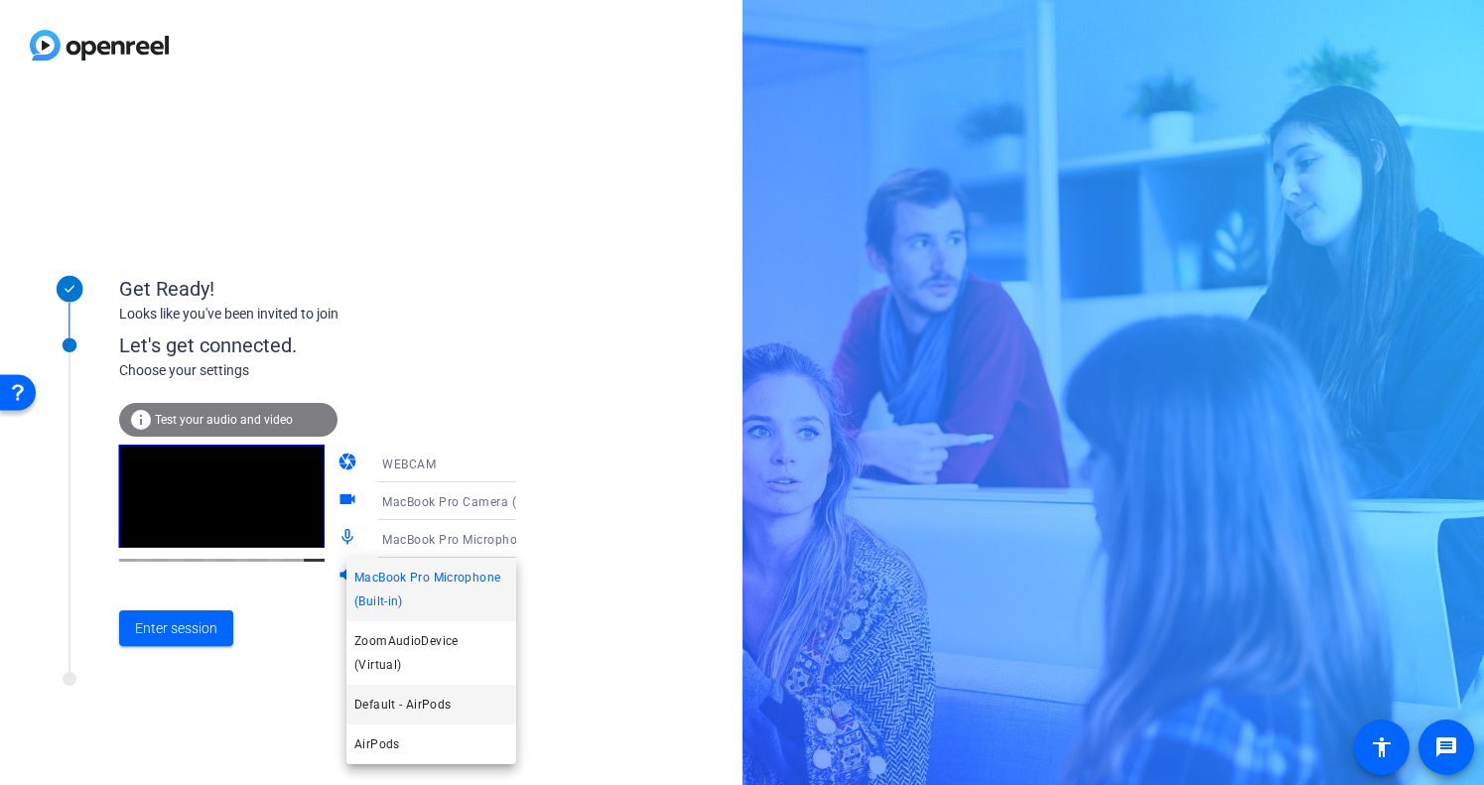
click at [380, 693] on span "Default - AirPods" at bounding box center [402, 705] width 96 height 24
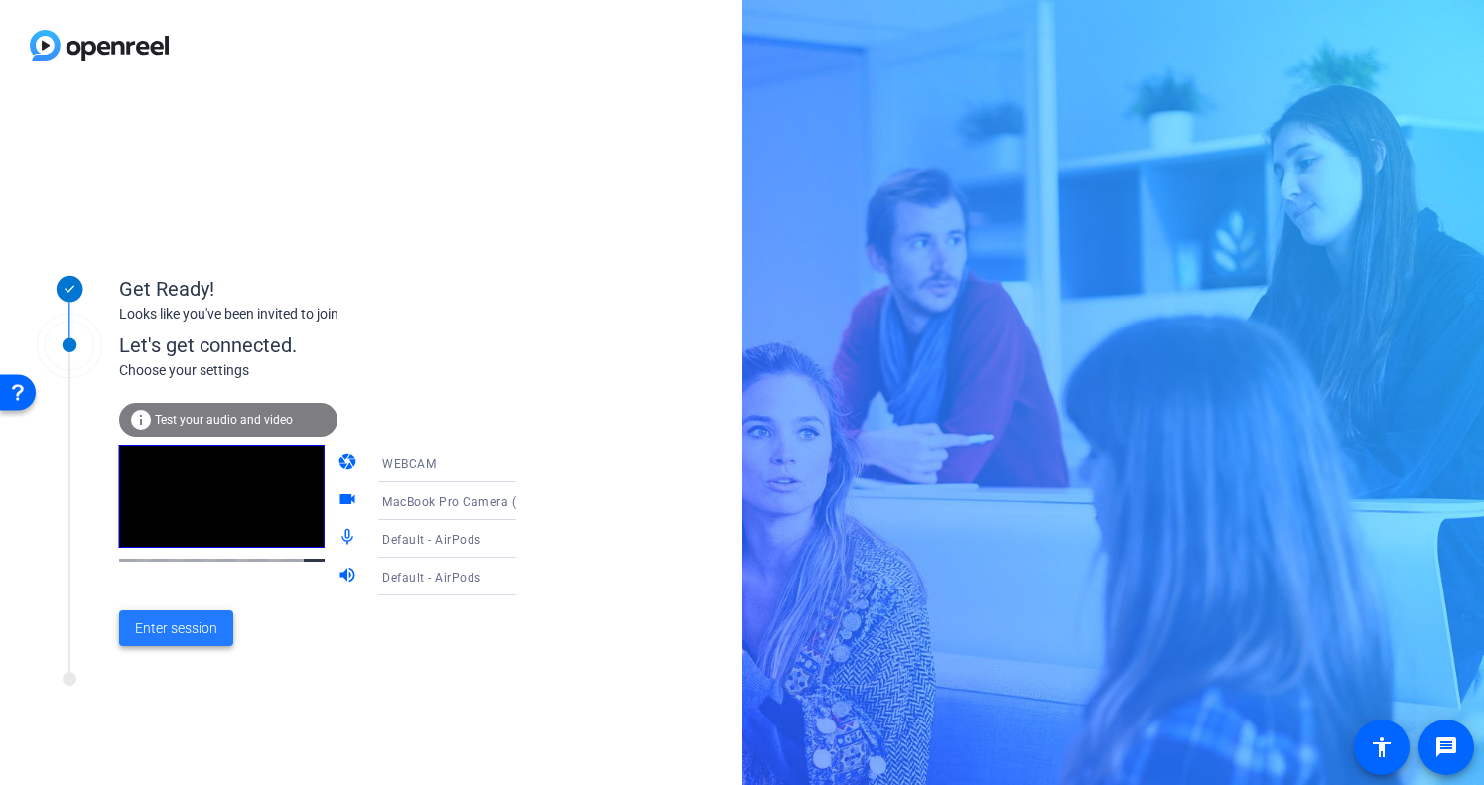
click at [188, 621] on span "Enter session" at bounding box center [176, 628] width 82 height 21
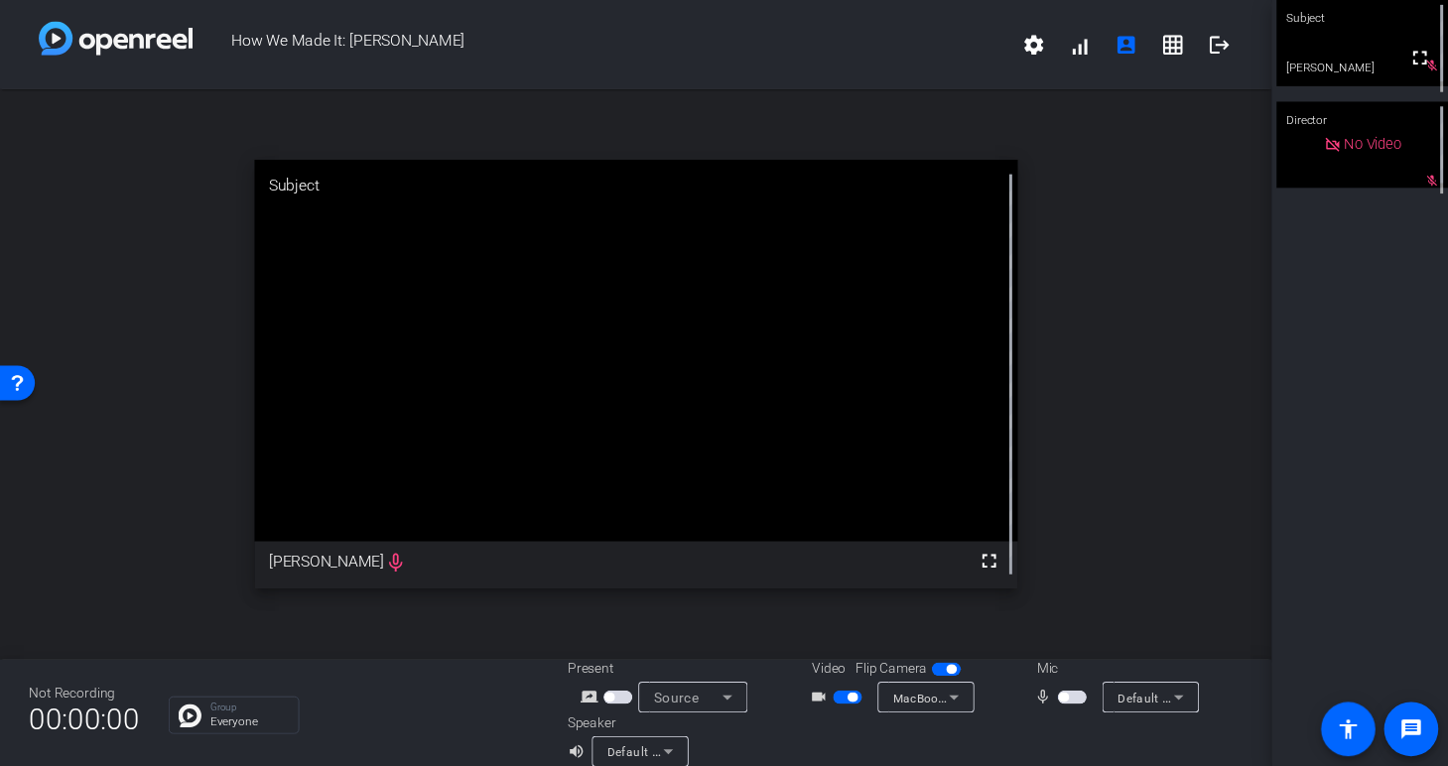
scroll to position [23, 0]
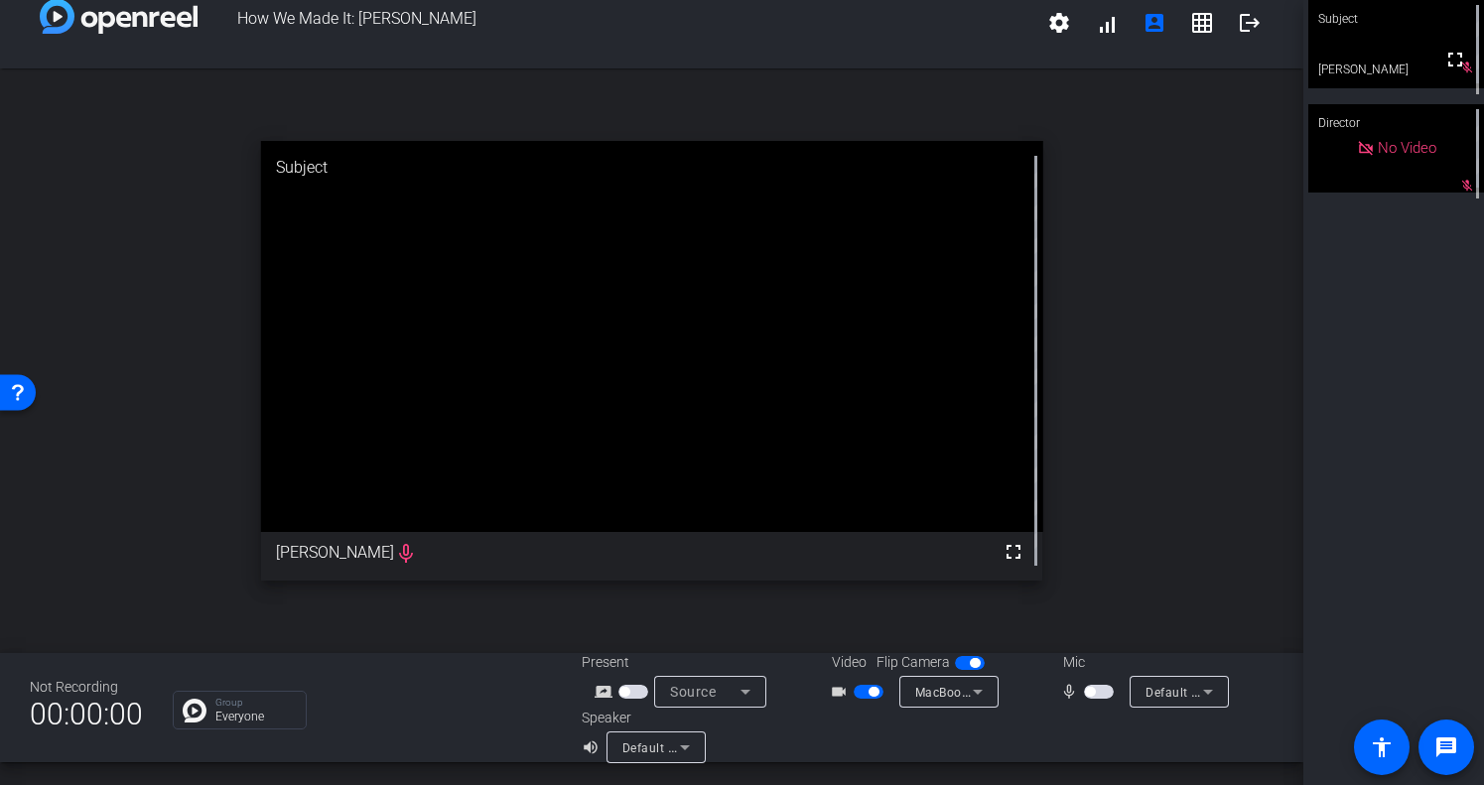
click at [873, 695] on span "button" at bounding box center [873, 692] width 10 height 10
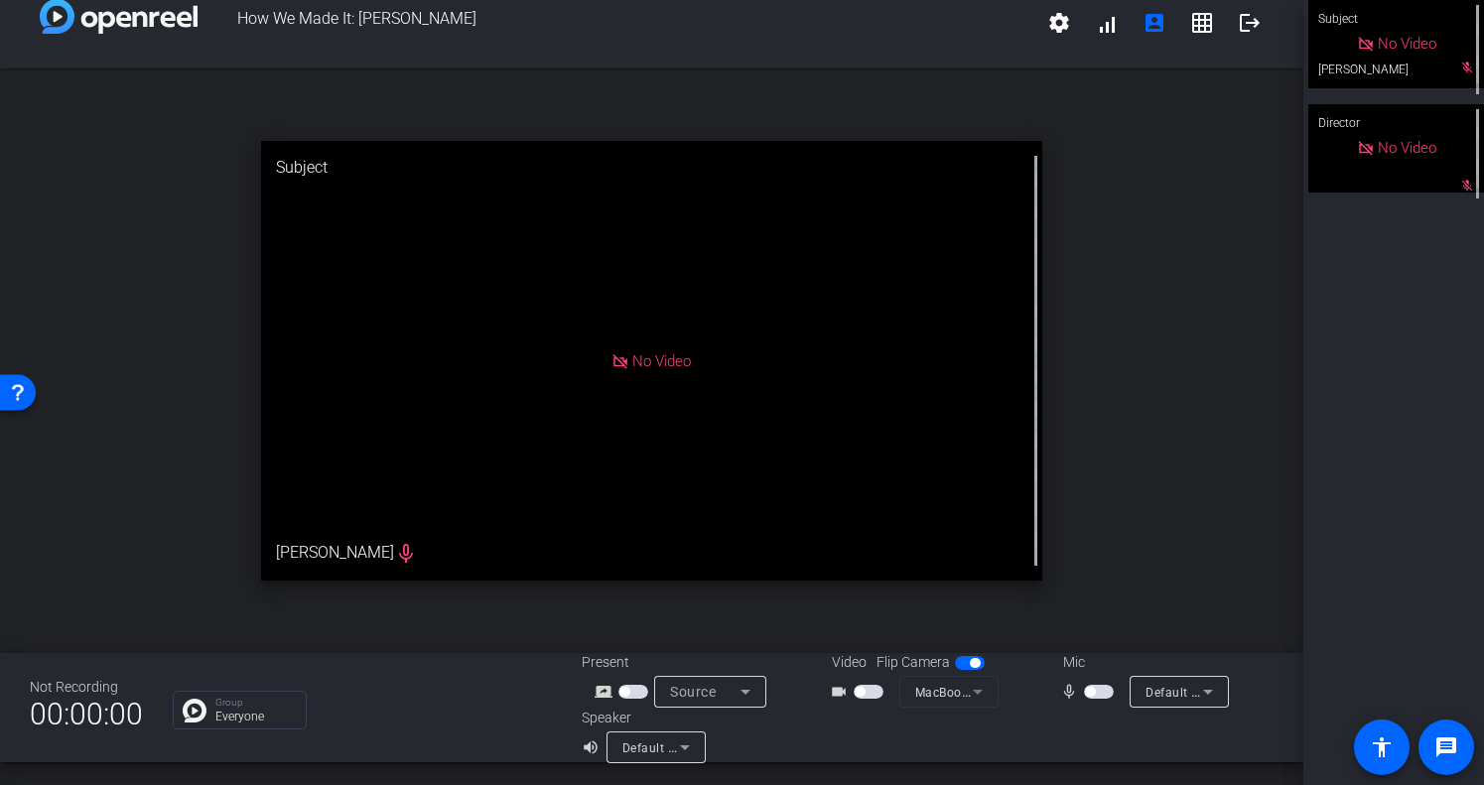
click at [873, 695] on span "button" at bounding box center [868, 692] width 30 height 14
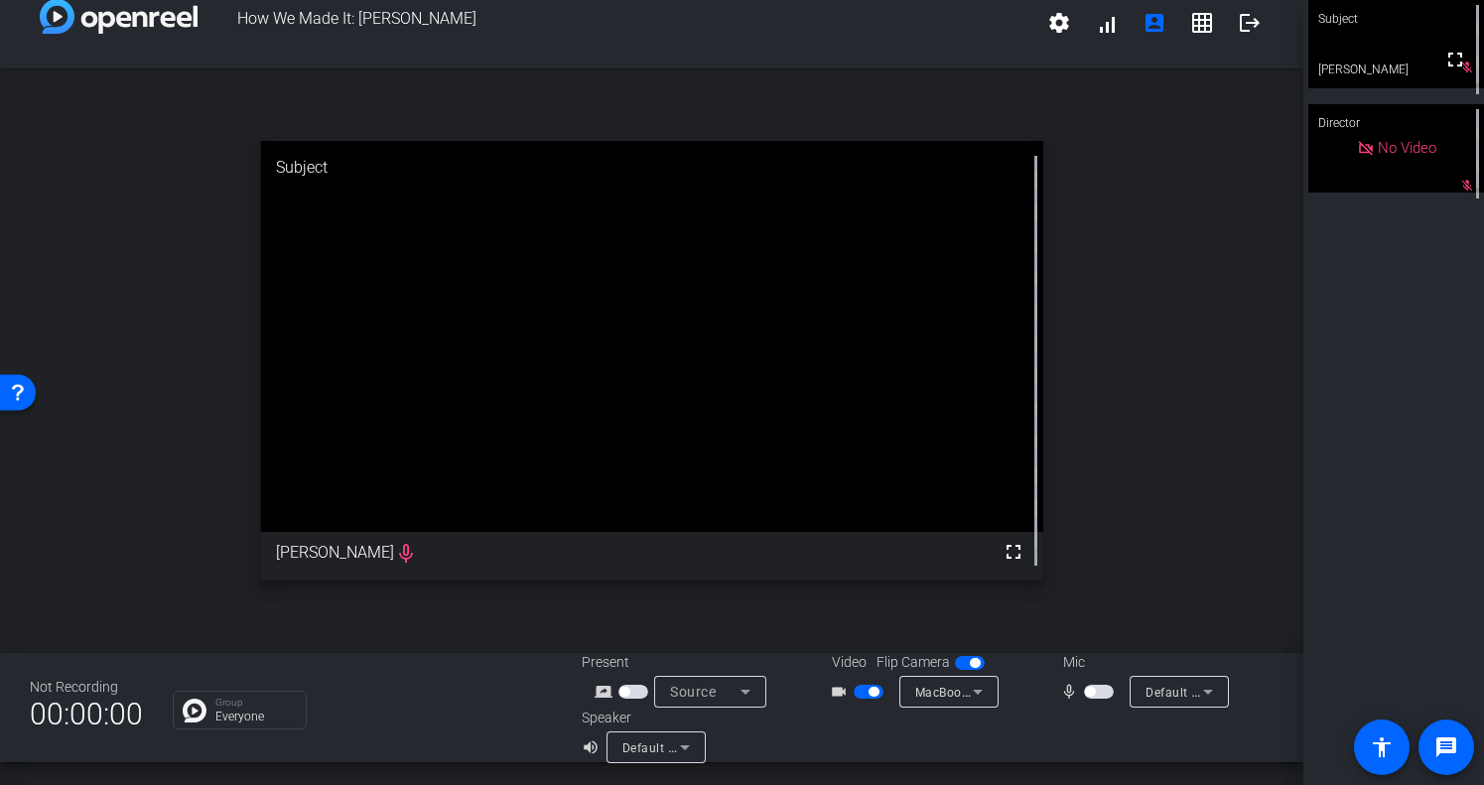
click at [874, 692] on span "button" at bounding box center [873, 692] width 10 height 10
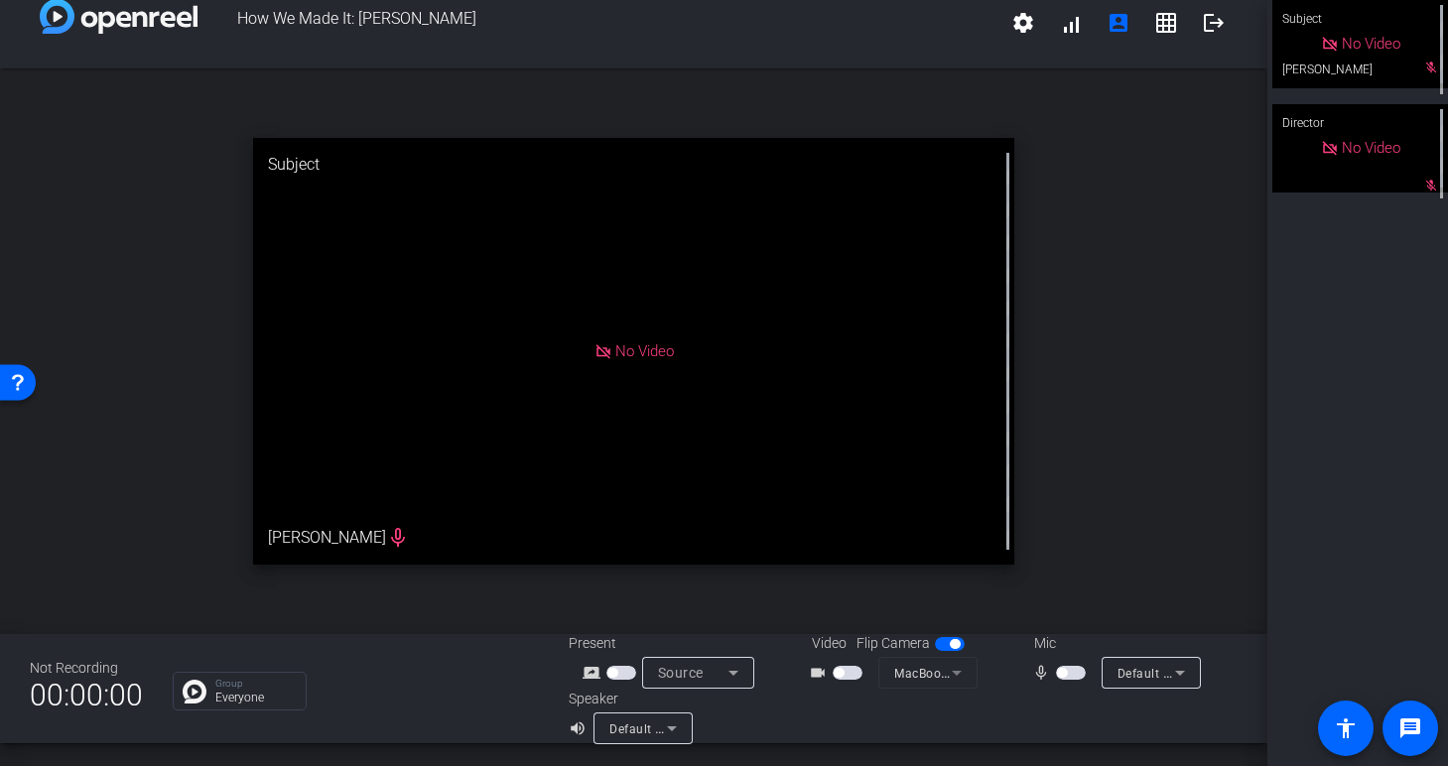
click at [626, 726] on span "Default - AirPods" at bounding box center [658, 728] width 99 height 16
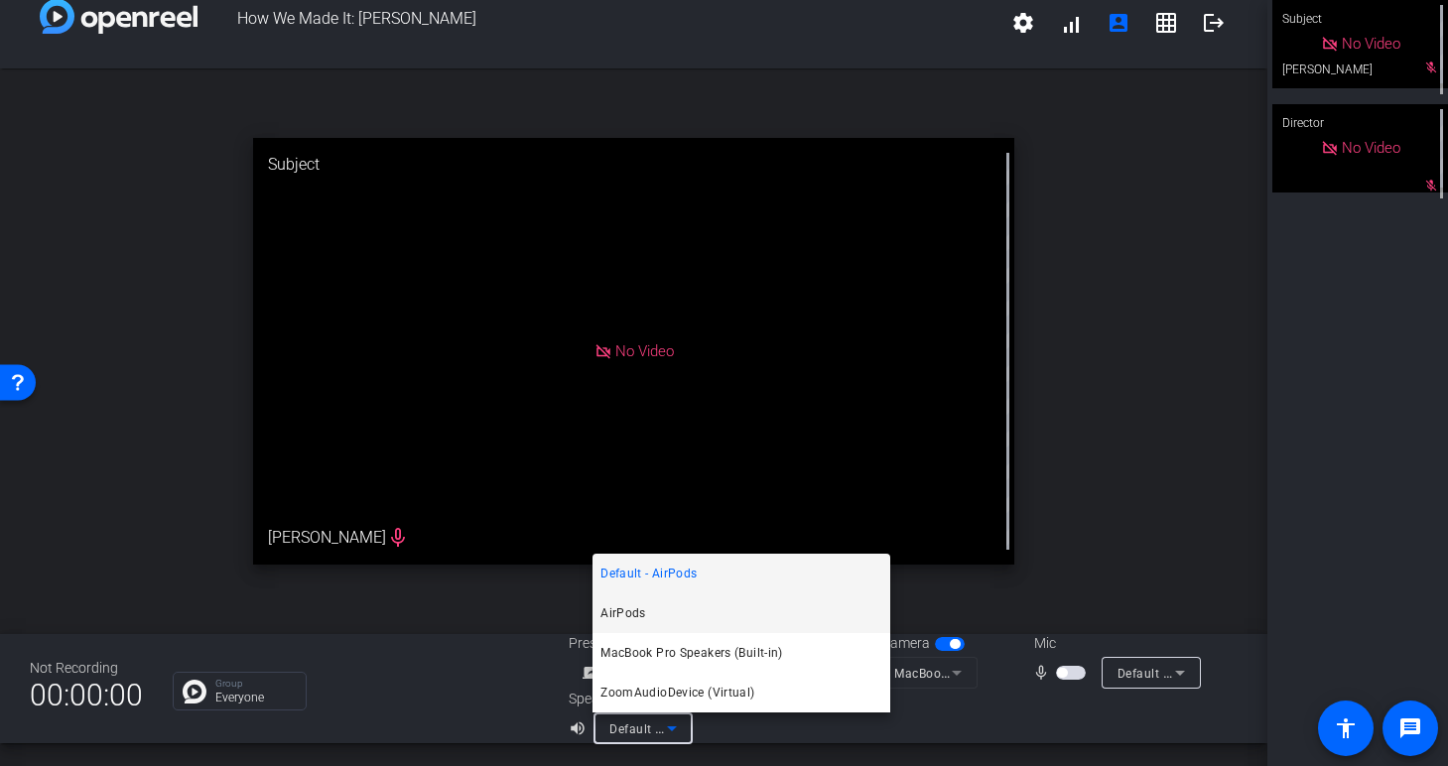
click at [621, 612] on span "AirPods" at bounding box center [623, 613] width 46 height 24
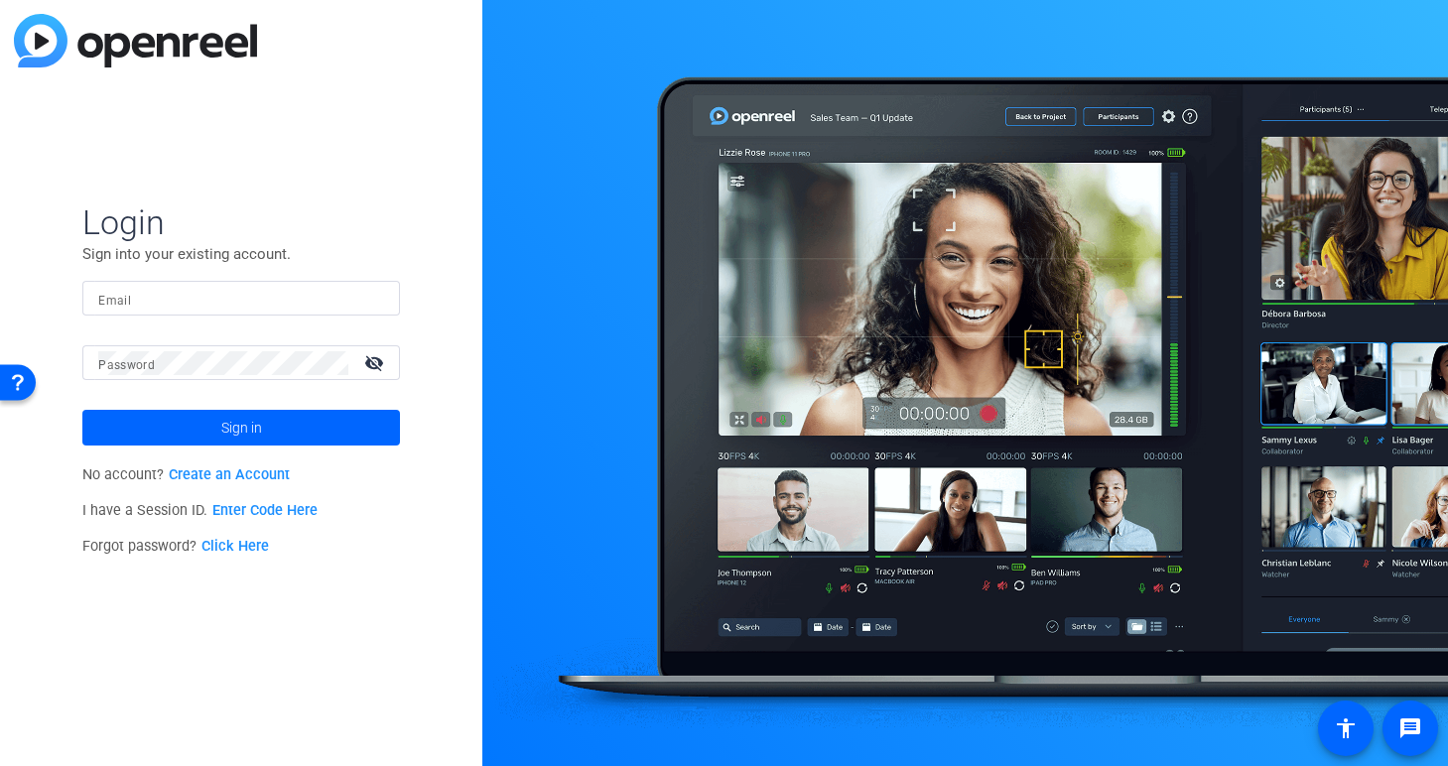
click at [185, 276] on form "Login Sign into your existing account. Email Password visibility_off Sign in" at bounding box center [241, 323] width 318 height 244
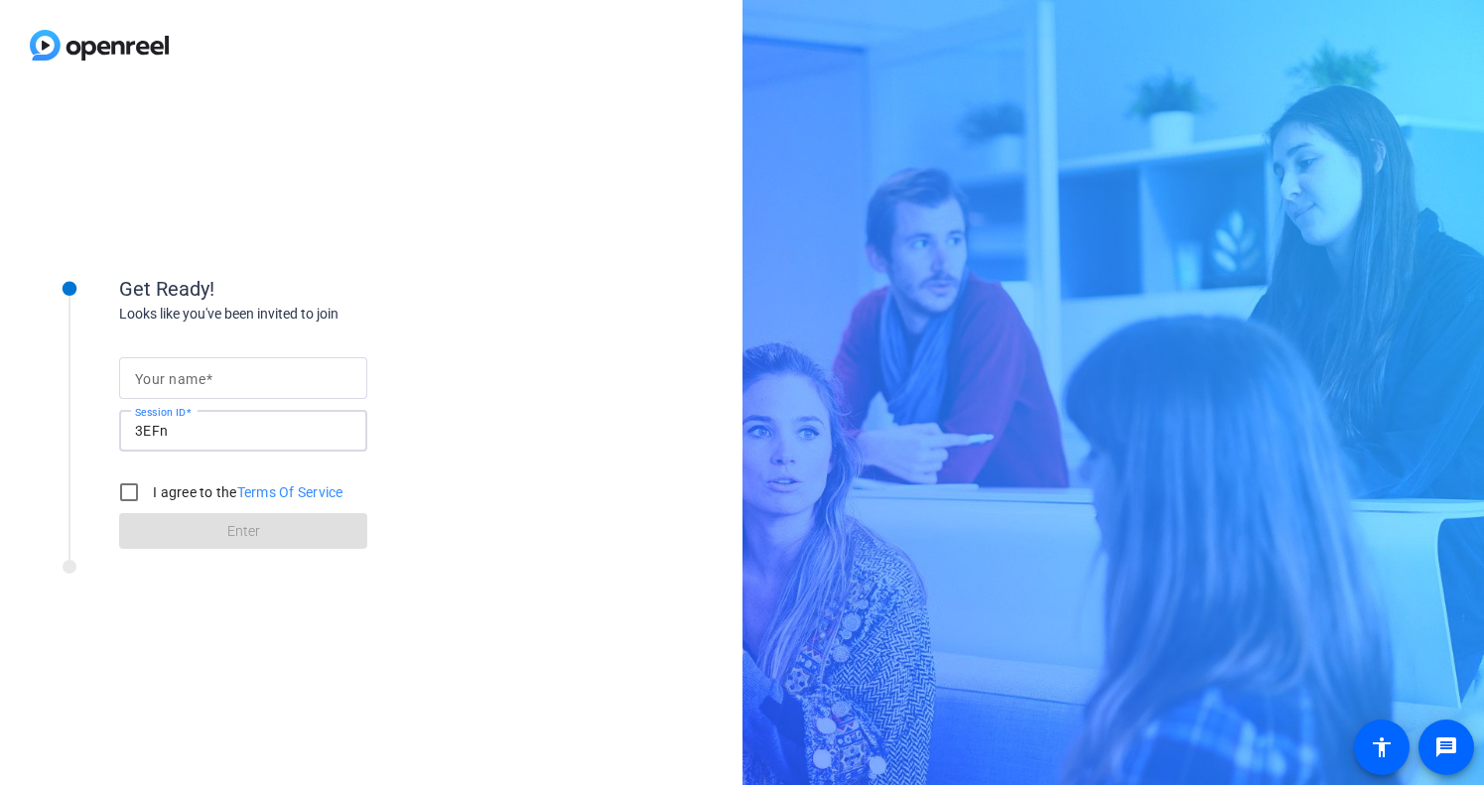
drag, startPoint x: 178, startPoint y: 426, endPoint x: 110, endPoint y: 426, distance: 67.5
click at [110, 426] on div "Get Ready! Looks like you've been invited to join Your name Session ID 3EFn I a…" at bounding box center [268, 400] width 496 height 322
click at [250, 366] on input "Your name" at bounding box center [243, 369] width 216 height 24
type input "[PERSON_NAME]"
click at [157, 527] on form "Your name [PERSON_NAME] Session ID 3EFn I agree to the Terms Of Service Enter" at bounding box center [243, 438] width 248 height 202
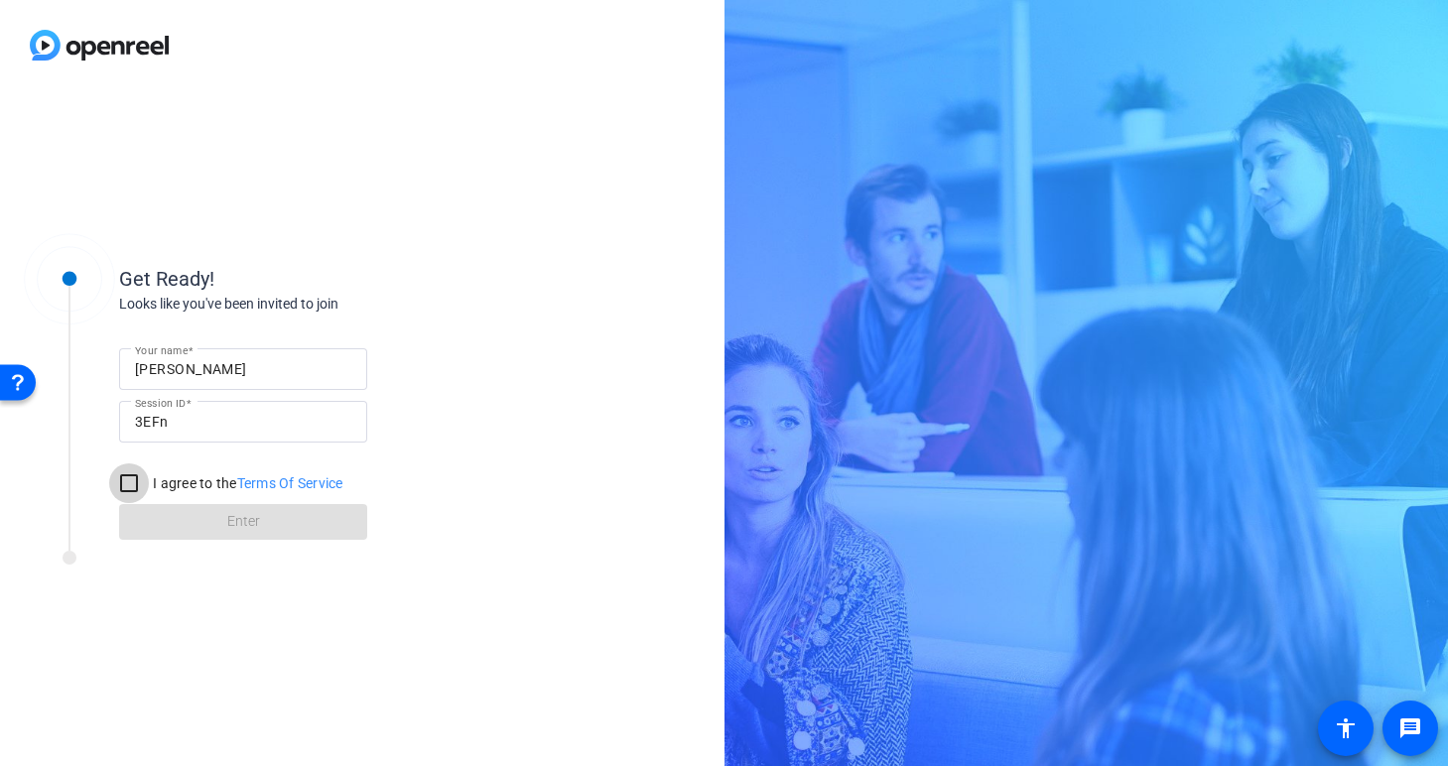
click at [131, 490] on input "I agree to the Terms Of Service" at bounding box center [129, 483] width 40 height 40
checkbox input "true"
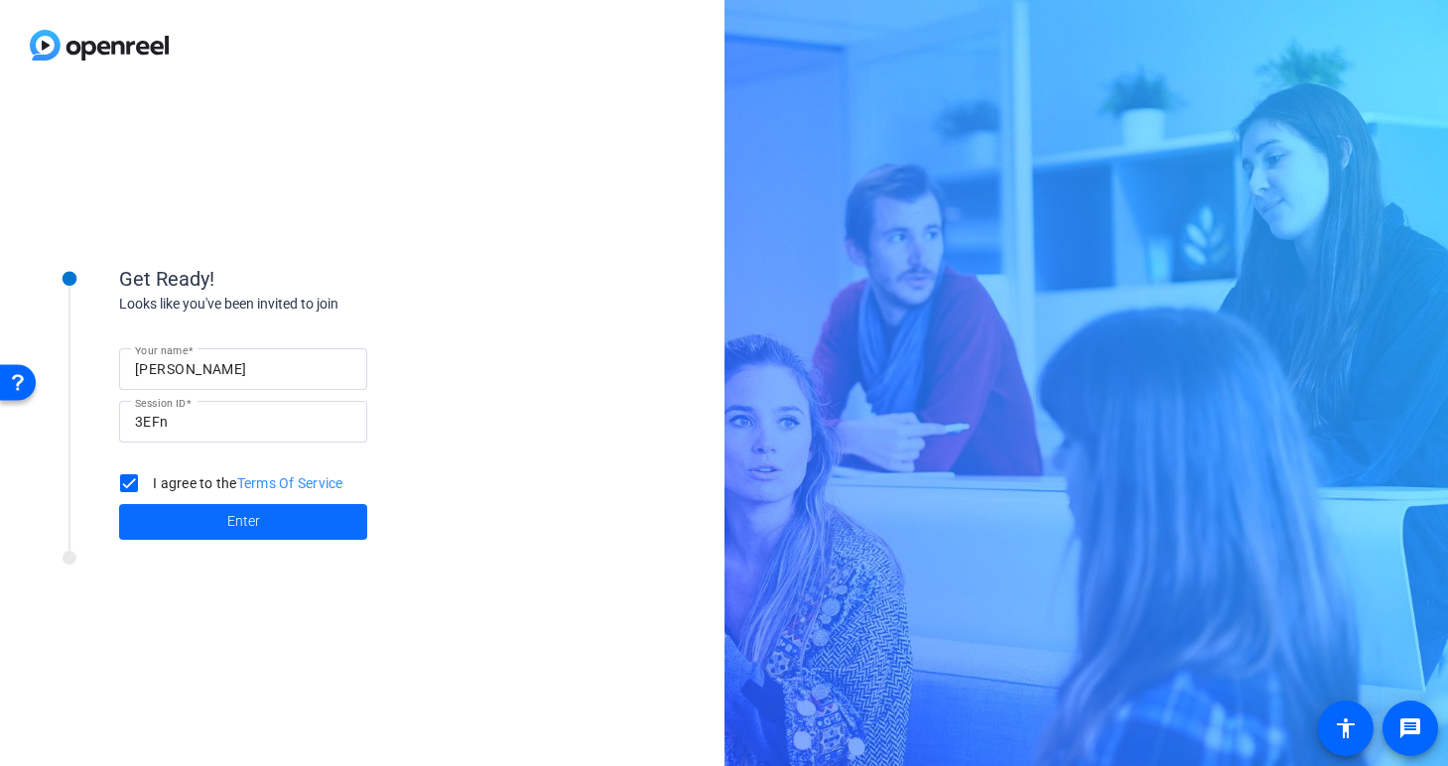
click at [192, 533] on span at bounding box center [243, 522] width 248 height 48
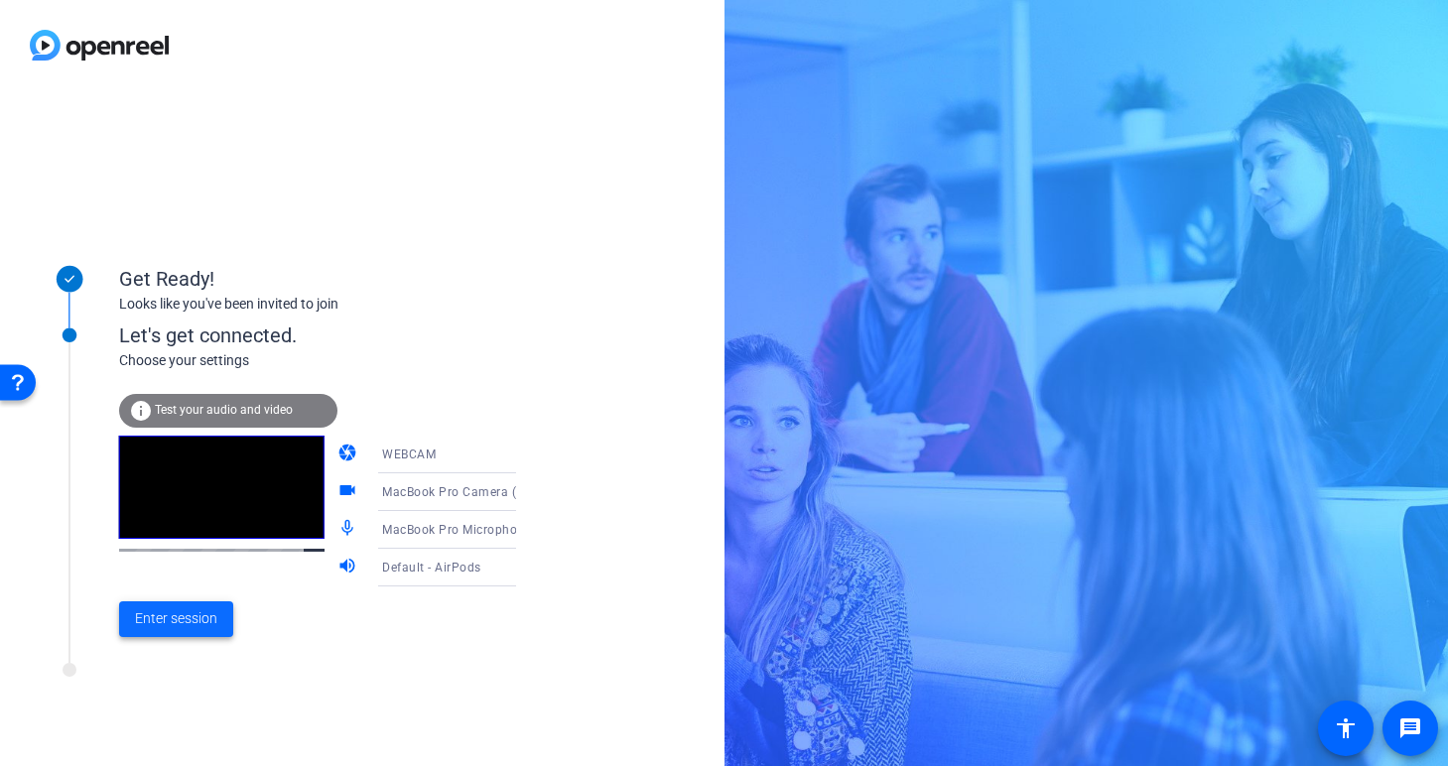
click at [185, 621] on span "Enter session" at bounding box center [176, 618] width 82 height 21
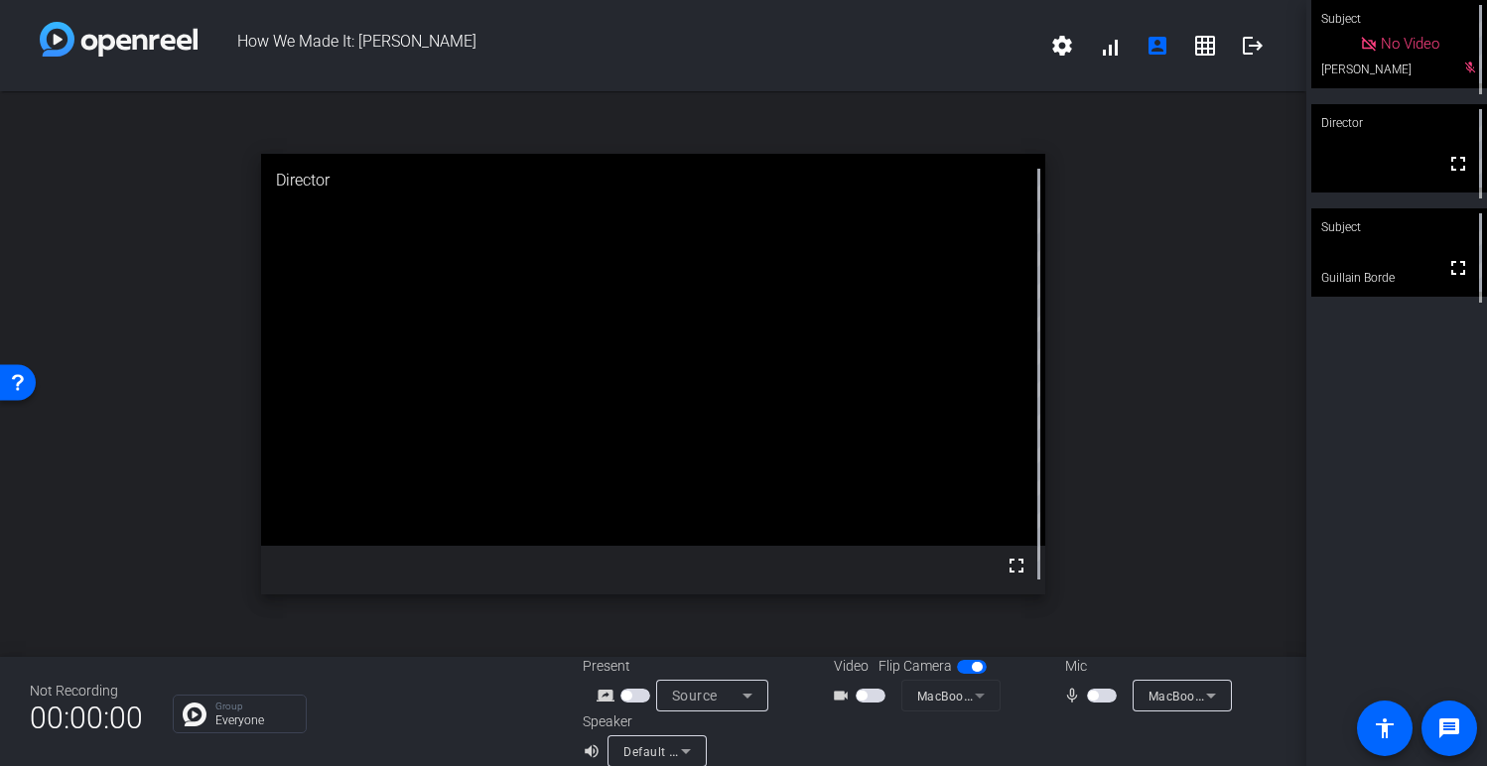
click at [905, 649] on div "open_in_new Director fullscreen" at bounding box center [653, 374] width 1306 height 566
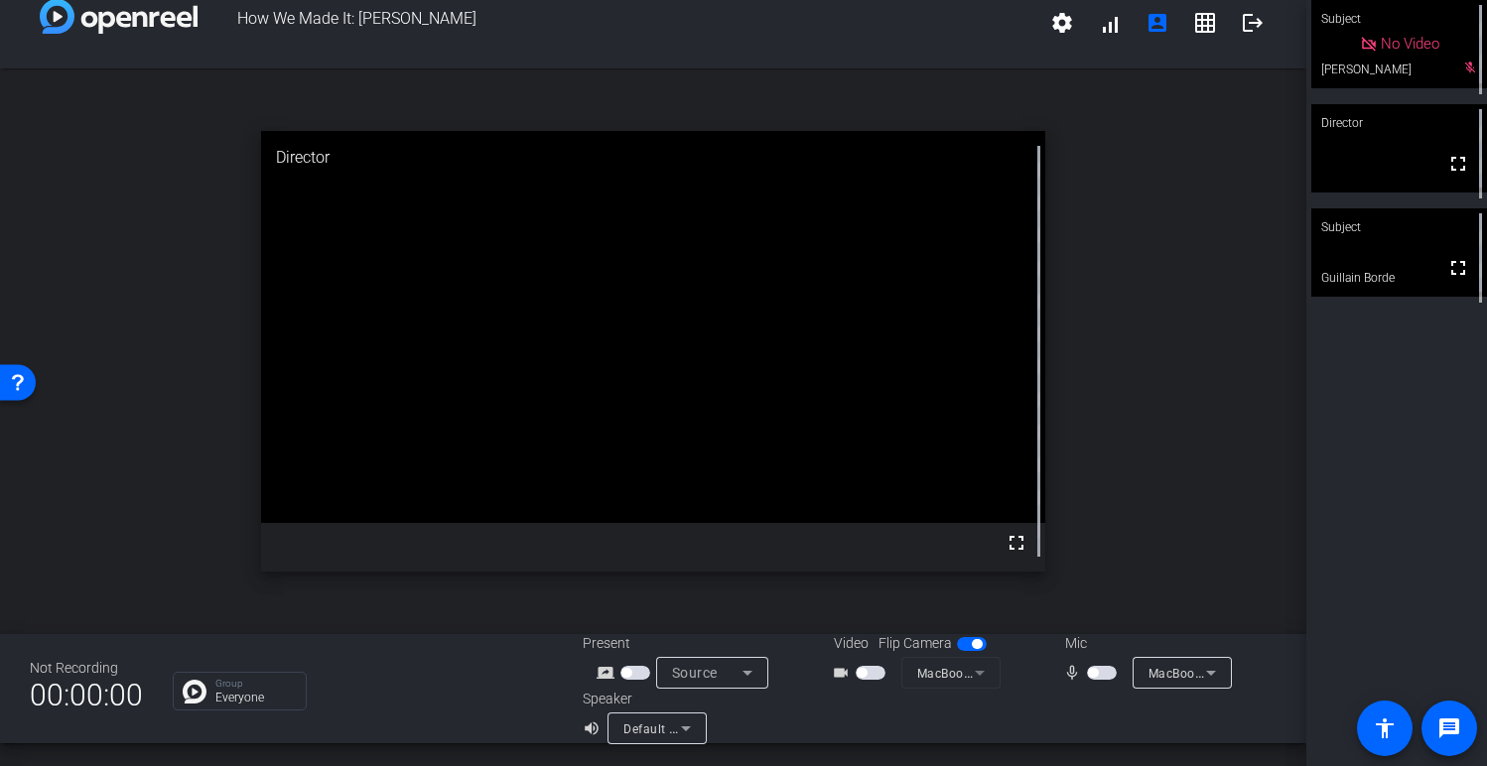
drag, startPoint x: 587, startPoint y: 454, endPoint x: 362, endPoint y: 521, distance: 234.9
click at [362, 521] on video at bounding box center [653, 327] width 784 height 392
click at [271, 734] on body "Accessibility Screen-Reader Guide, Feedback, and Issue Reporting | New window H…" at bounding box center [743, 383] width 1487 height 766
drag, startPoint x: 280, startPoint y: 702, endPoint x: 39, endPoint y: 809, distance: 263.9
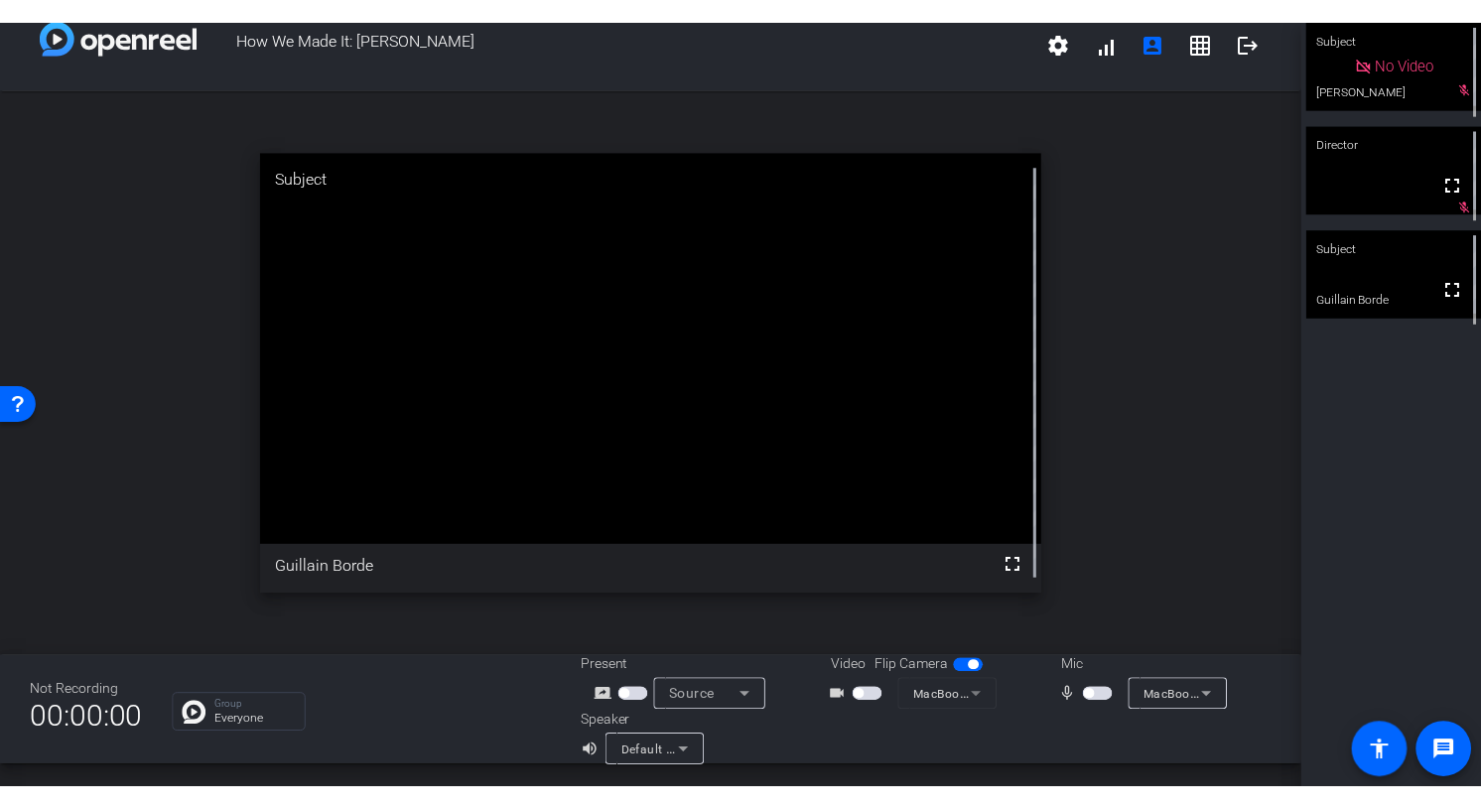
scroll to position [0, 0]
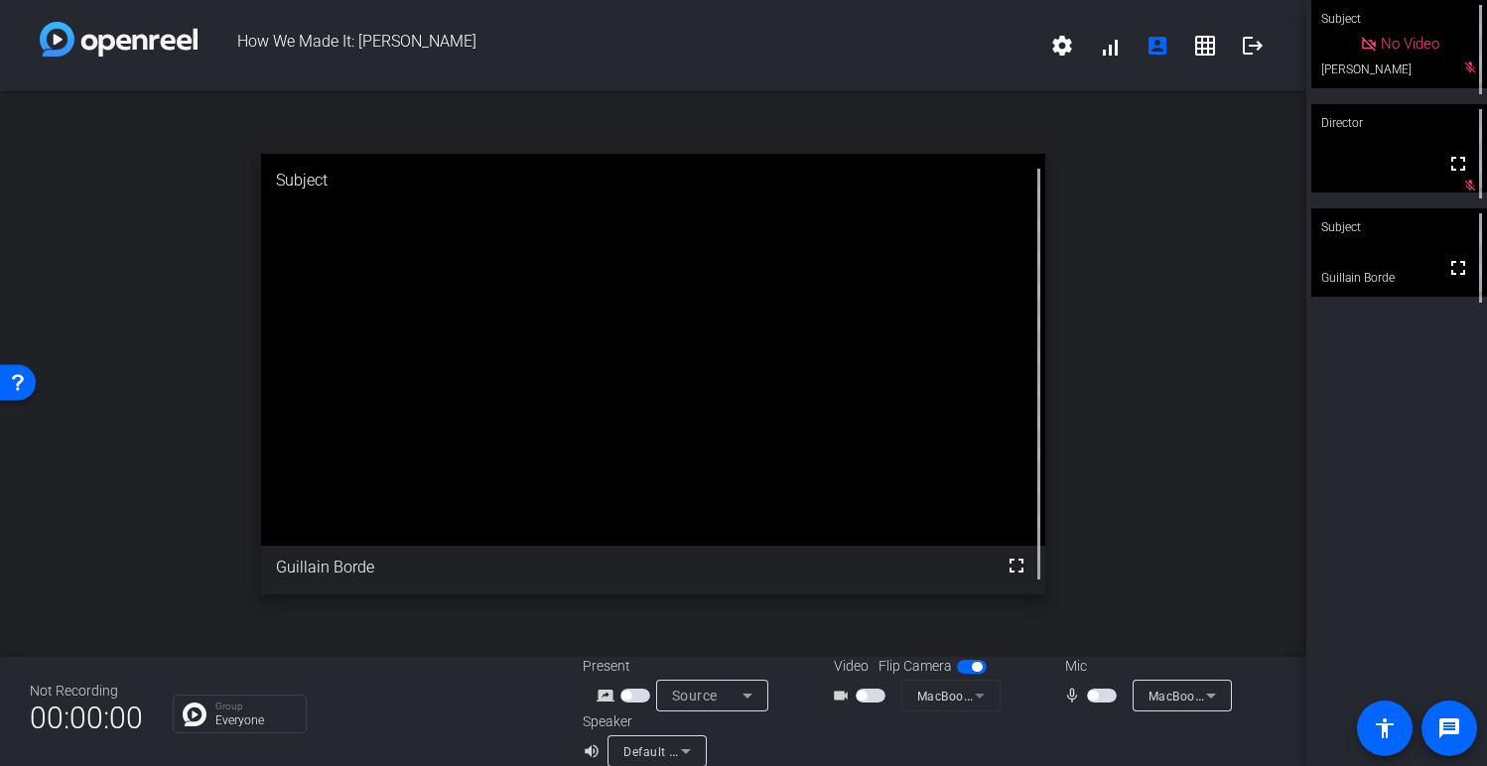
click at [1094, 700] on span "button" at bounding box center [1102, 696] width 30 height 14
click at [1105, 696] on span "button" at bounding box center [1107, 696] width 10 height 10
click at [1091, 695] on span "button" at bounding box center [1093, 696] width 10 height 10
click at [1107, 695] on span "button" at bounding box center [1107, 696] width 10 height 10
click at [1097, 696] on span "button" at bounding box center [1093, 696] width 10 height 10
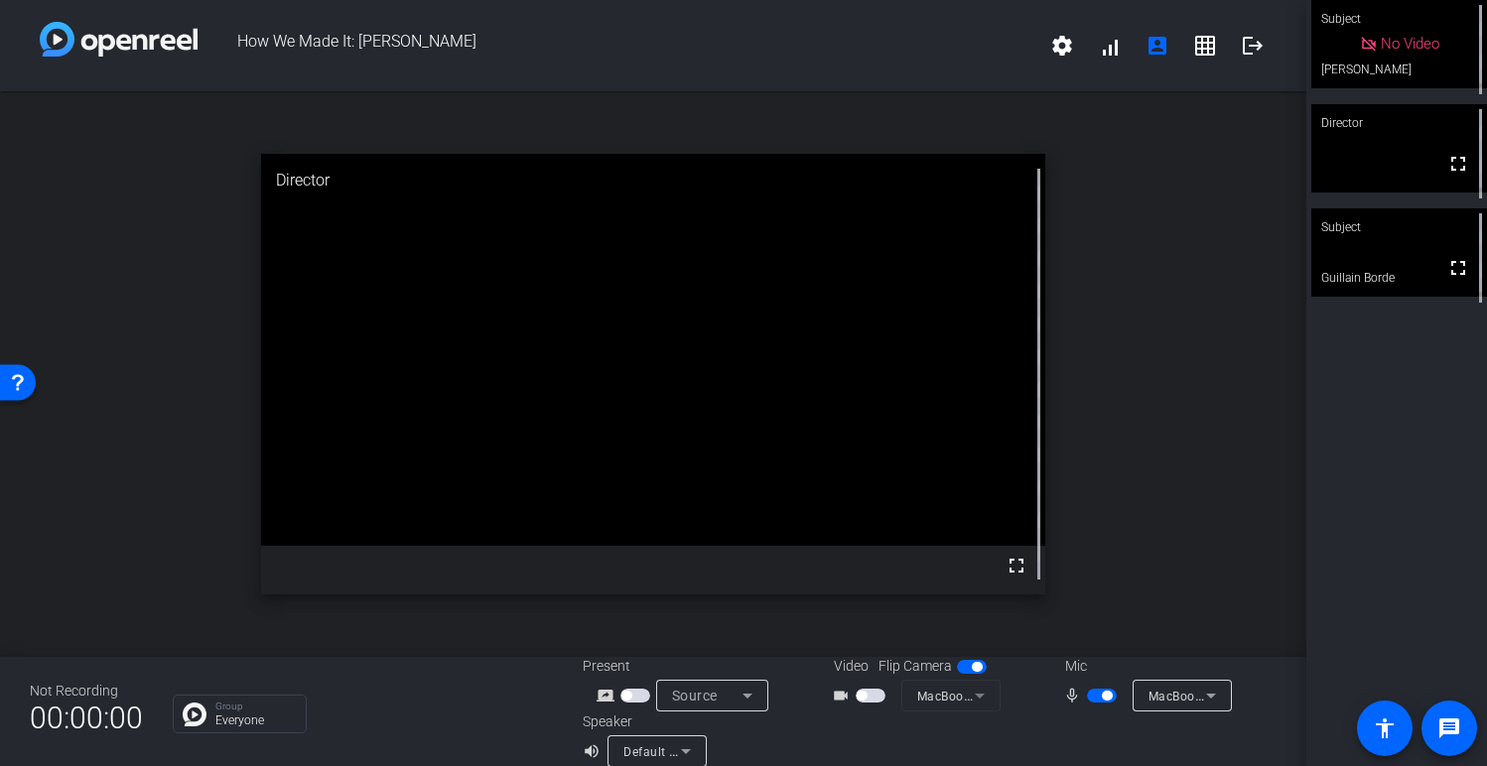
click at [1105, 697] on span "button" at bounding box center [1107, 696] width 10 height 10
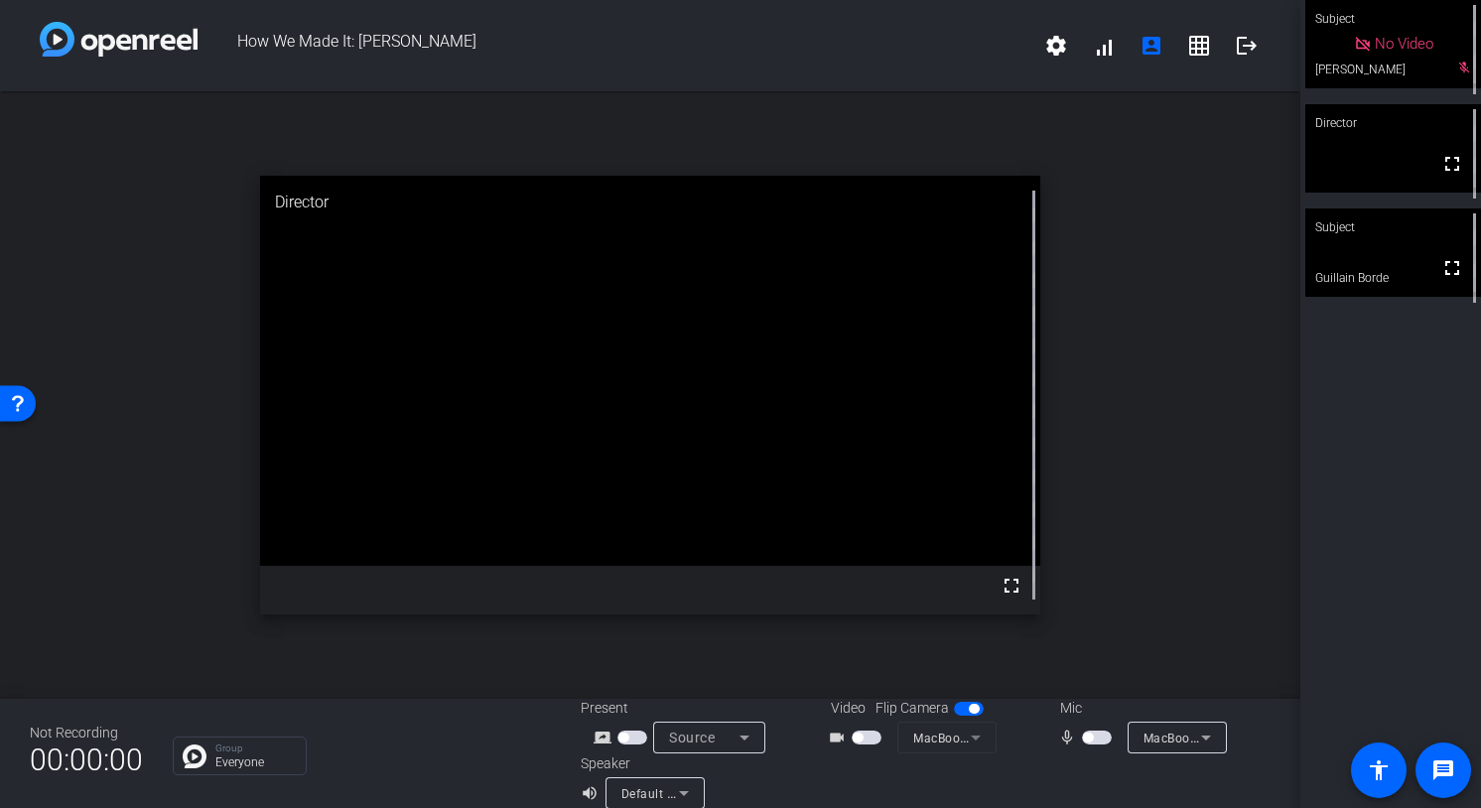
click at [865, 735] on span "button" at bounding box center [866, 737] width 30 height 14
click at [1096, 737] on span "button" at bounding box center [1097, 737] width 30 height 14
